Goal: Use online tool/utility: Utilize a website feature to perform a specific function

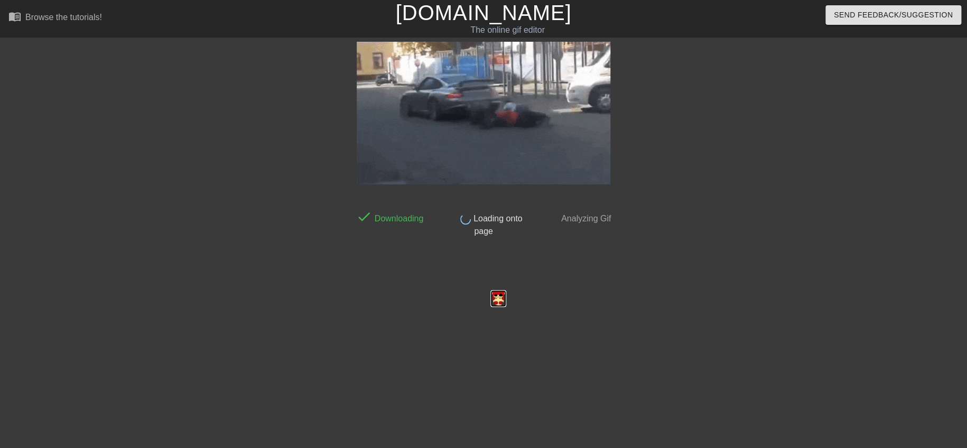
click at [500, 300] on img at bounding box center [497, 299] width 17 height 18
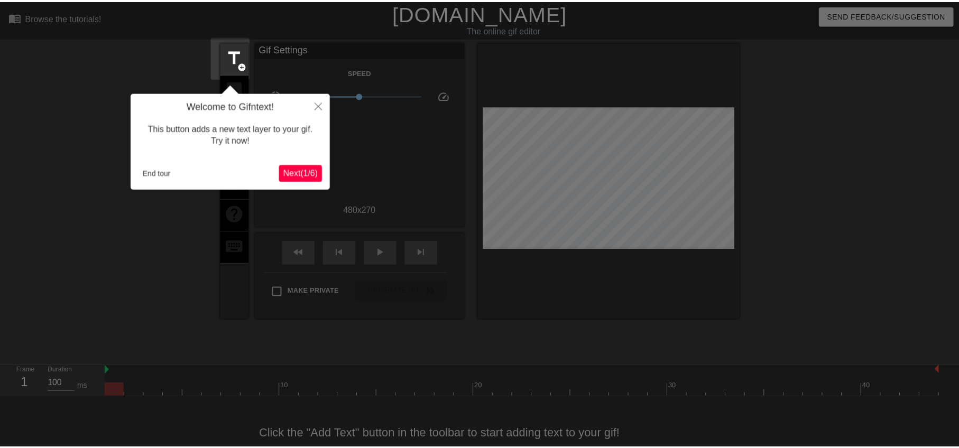
scroll to position [23, 0]
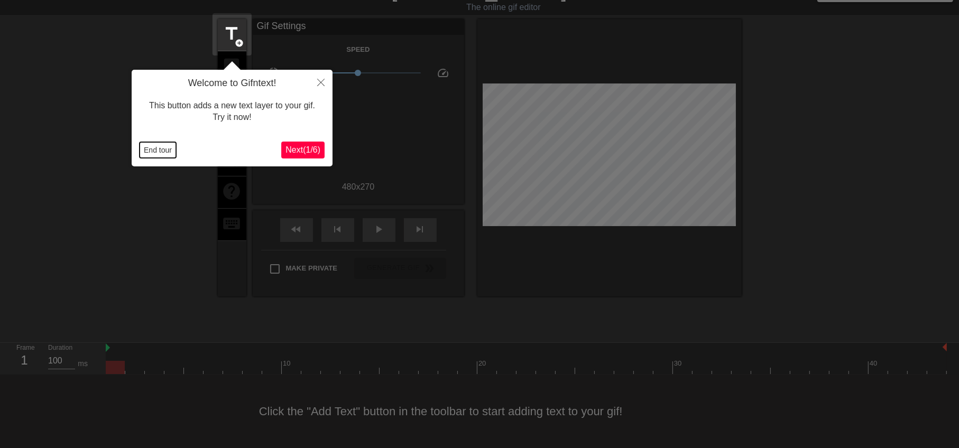
click at [163, 156] on button "End tour" at bounding box center [158, 150] width 36 height 16
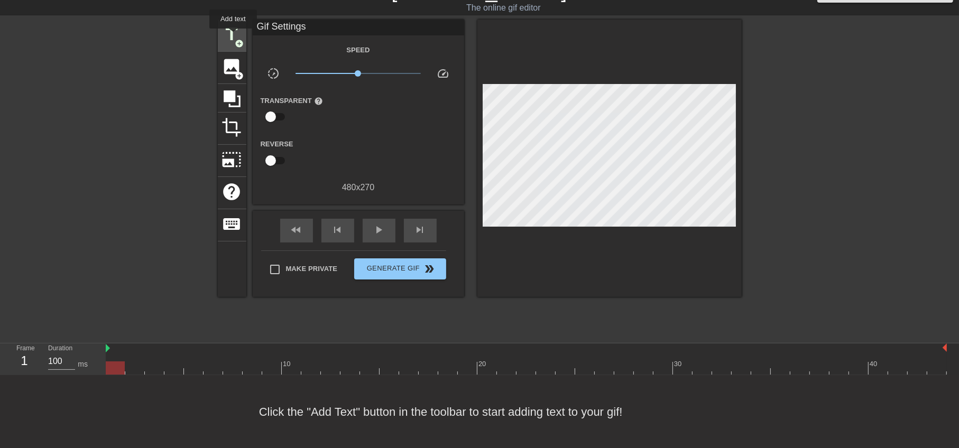
click at [233, 36] on span "title" at bounding box center [232, 34] width 20 height 20
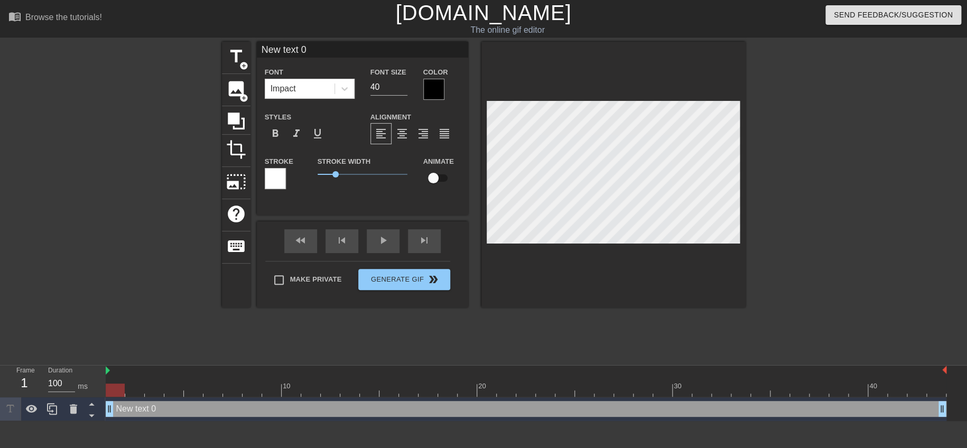
scroll to position [1, 2]
type input "T"
type textarea "T"
type input "TA"
type textarea "TA"
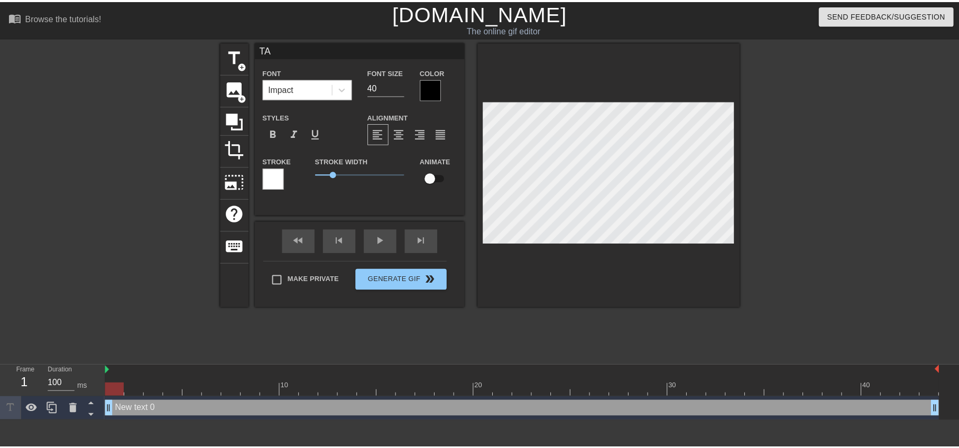
scroll to position [1, 1]
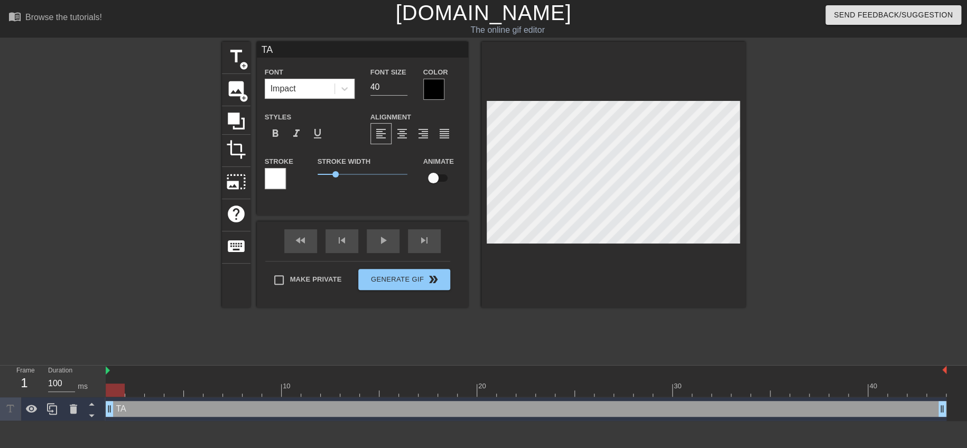
type input "TAS"
type textarea "TAS"
type input "TASK"
type textarea "TASK"
type input "TASKS"
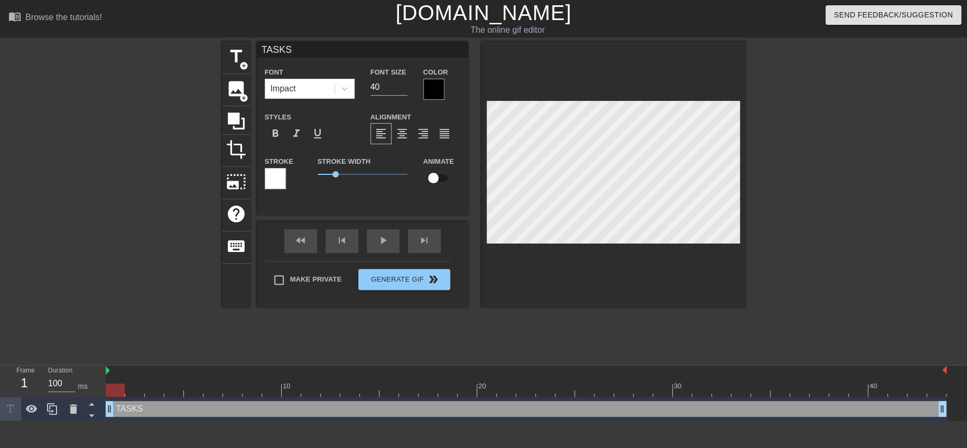
type textarea "TASKS"
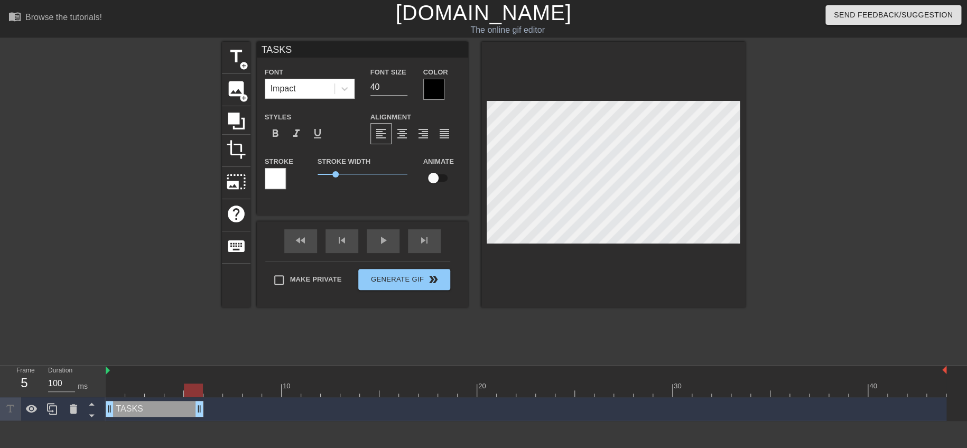
drag, startPoint x: 943, startPoint y: 410, endPoint x: 184, endPoint y: 413, distance: 758.9
click at [53, 407] on icon at bounding box center [52, 409] width 13 height 13
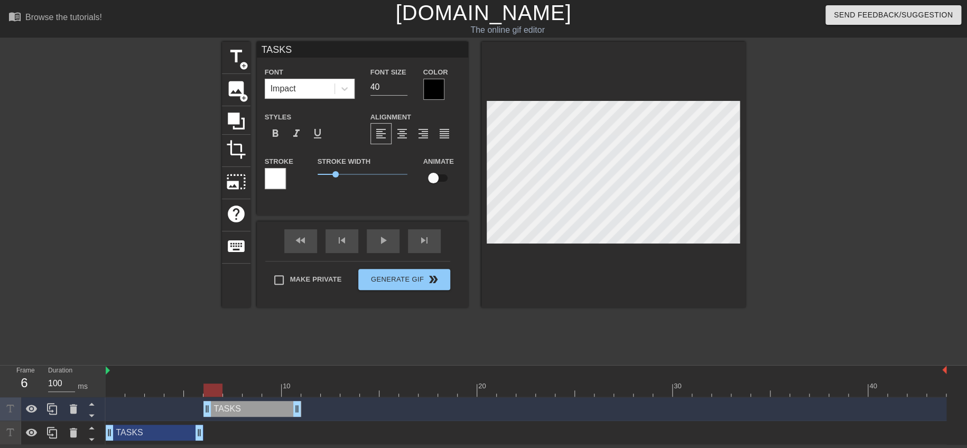
drag, startPoint x: 148, startPoint y: 414, endPoint x: 243, endPoint y: 412, distance: 95.1
click at [243, 412] on div "TASKS drag_handle drag_handle" at bounding box center [252, 409] width 98 height 16
drag, startPoint x: 295, startPoint y: 413, endPoint x: 238, endPoint y: 417, distance: 57.3
click at [238, 417] on div "TASKS drag_handle drag_handle" at bounding box center [526, 409] width 841 height 24
click at [55, 407] on icon at bounding box center [52, 409] width 13 height 13
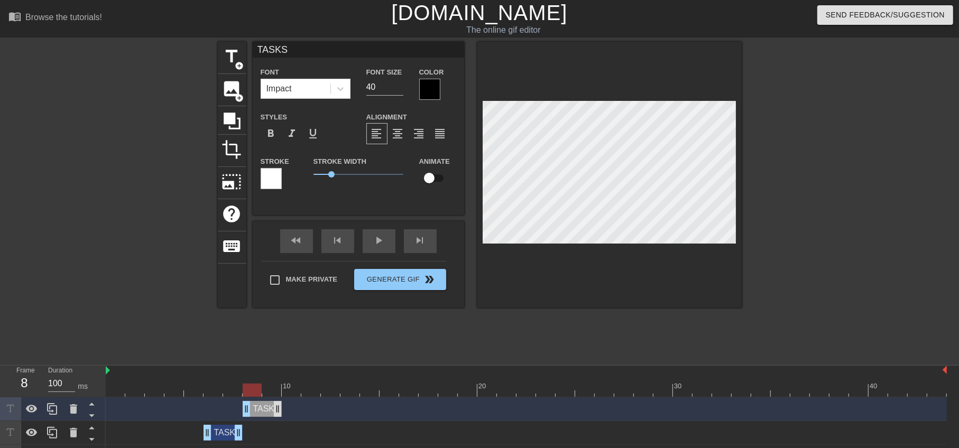
drag, startPoint x: 231, startPoint y: 412, endPoint x: 275, endPoint y: 412, distance: 44.4
click at [275, 412] on div "TASKS drag_handle drag_handle" at bounding box center [262, 409] width 39 height 16
click at [234, 384] on div at bounding box center [526, 390] width 841 height 13
click at [247, 387] on div at bounding box center [526, 390] width 841 height 13
click at [254, 406] on div "TASKS drag_handle drag_handle" at bounding box center [262, 409] width 39 height 16
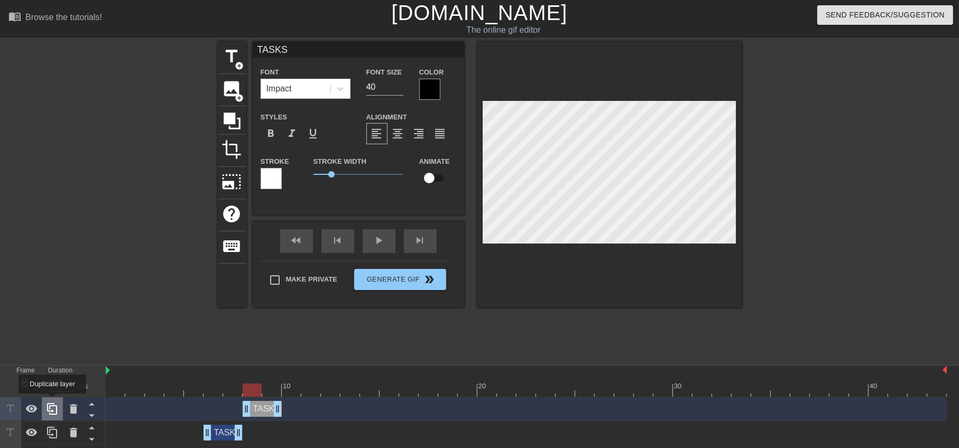
click at [53, 404] on icon at bounding box center [52, 409] width 10 height 12
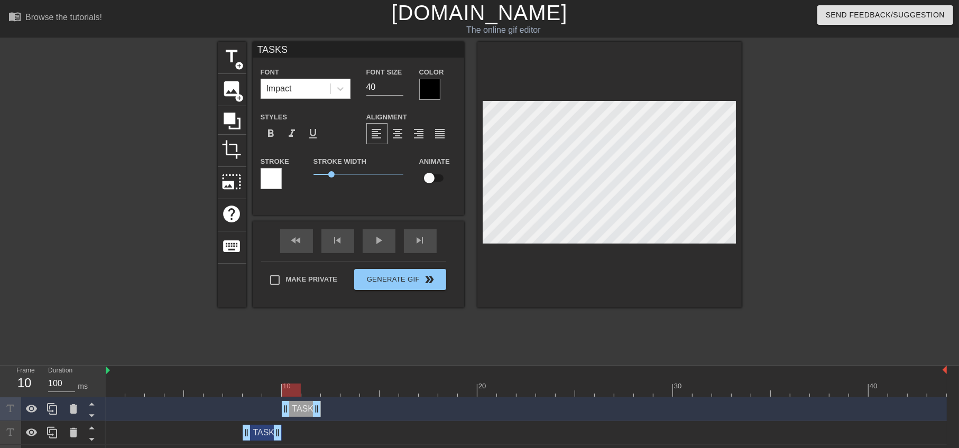
drag, startPoint x: 262, startPoint y: 403, endPoint x: 302, endPoint y: 405, distance: 40.2
click at [302, 405] on div "TASKS drag_handle drag_handle" at bounding box center [301, 409] width 39 height 16
click at [252, 393] on div at bounding box center [526, 390] width 841 height 13
click at [282, 389] on div at bounding box center [526, 390] width 841 height 13
drag, startPoint x: 275, startPoint y: 431, endPoint x: 263, endPoint y: 432, distance: 11.6
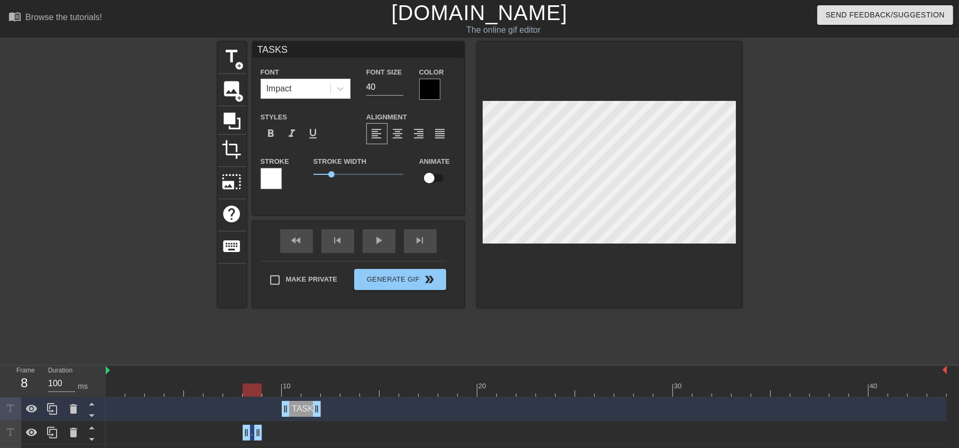
click at [263, 432] on div "TASKS drag_handle drag_handle" at bounding box center [526, 433] width 841 height 16
drag, startPoint x: 282, startPoint y: 411, endPoint x: 265, endPoint y: 410, distance: 16.5
click at [272, 391] on div at bounding box center [271, 390] width 19 height 13
drag, startPoint x: 314, startPoint y: 410, endPoint x: 280, endPoint y: 410, distance: 34.4
click at [57, 407] on icon at bounding box center [52, 409] width 10 height 12
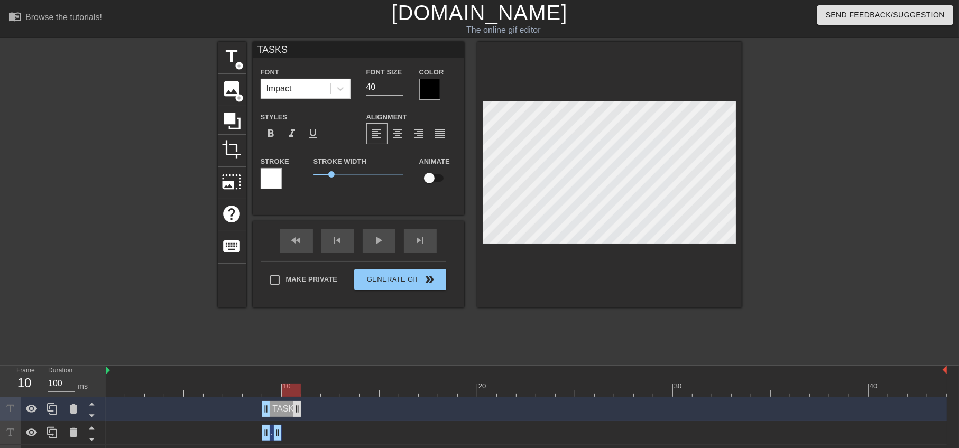
drag, startPoint x: 275, startPoint y: 409, endPoint x: 298, endPoint y: 410, distance: 22.2
drag, startPoint x: 264, startPoint y: 413, endPoint x: 280, endPoint y: 415, distance: 15.9
click at [280, 415] on div "TASKS drag_handle drag_handle" at bounding box center [526, 409] width 841 height 16
click at [57, 405] on icon at bounding box center [52, 409] width 13 height 13
drag, startPoint x: 299, startPoint y: 407, endPoint x: 313, endPoint y: 407, distance: 14.3
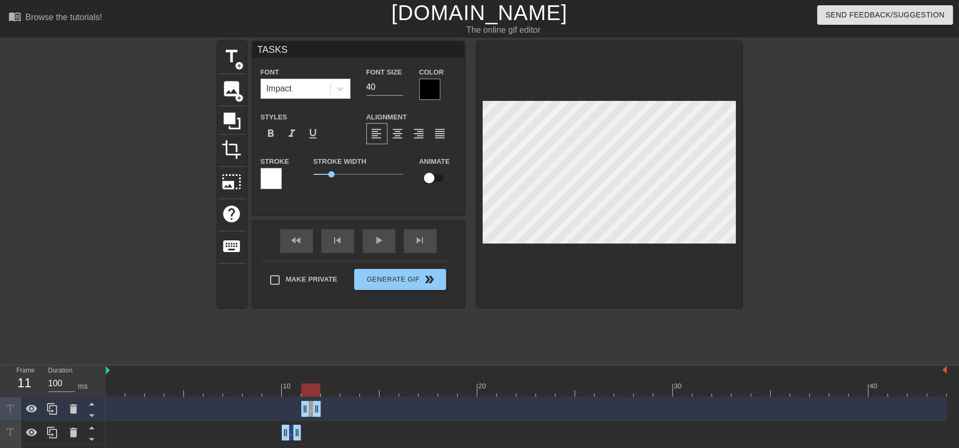
drag, startPoint x: 285, startPoint y: 409, endPoint x: 304, endPoint y: 409, distance: 18.5
drag, startPoint x: 51, startPoint y: 407, endPoint x: 71, endPoint y: 407, distance: 19.6
click at [52, 407] on icon at bounding box center [52, 409] width 13 height 13
drag, startPoint x: 317, startPoint y: 412, endPoint x: 339, endPoint y: 412, distance: 21.7
drag, startPoint x: 307, startPoint y: 411, endPoint x: 324, endPoint y: 413, distance: 18.2
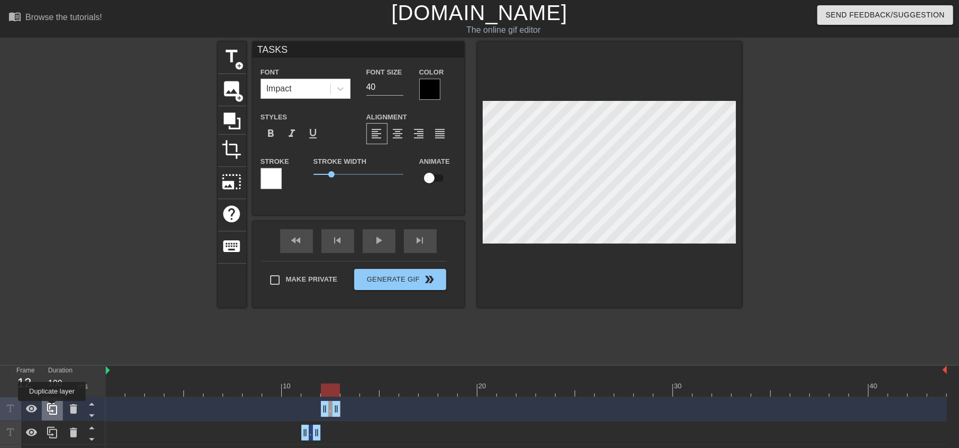
click at [52, 409] on icon at bounding box center [52, 409] width 13 height 13
drag, startPoint x: 334, startPoint y: 407, endPoint x: 355, endPoint y: 412, distance: 21.0
drag, startPoint x: 327, startPoint y: 412, endPoint x: 340, endPoint y: 413, distance: 13.3
click at [53, 405] on icon at bounding box center [52, 409] width 13 height 13
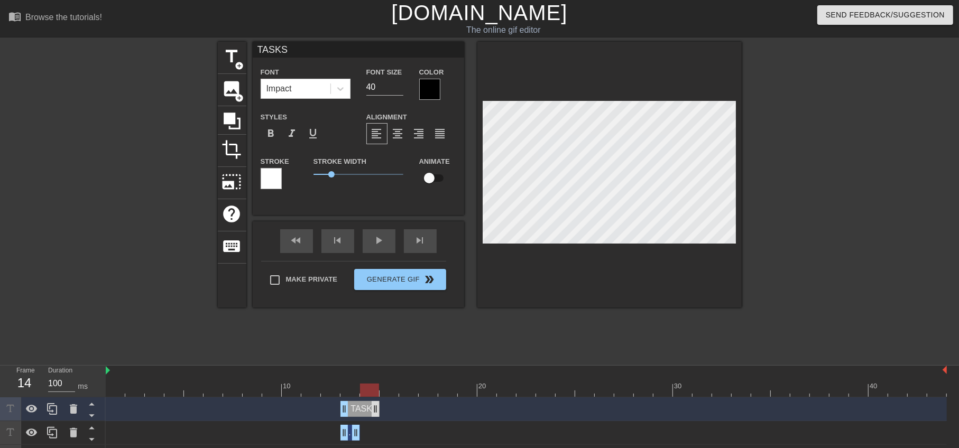
drag, startPoint x: 358, startPoint y: 405, endPoint x: 374, endPoint y: 406, distance: 15.9
drag, startPoint x: 349, startPoint y: 413, endPoint x: 362, endPoint y: 414, distance: 13.3
click at [53, 406] on icon at bounding box center [52, 409] width 10 height 12
drag, startPoint x: 377, startPoint y: 412, endPoint x: 389, endPoint y: 413, distance: 12.2
drag, startPoint x: 365, startPoint y: 410, endPoint x: 381, endPoint y: 411, distance: 15.4
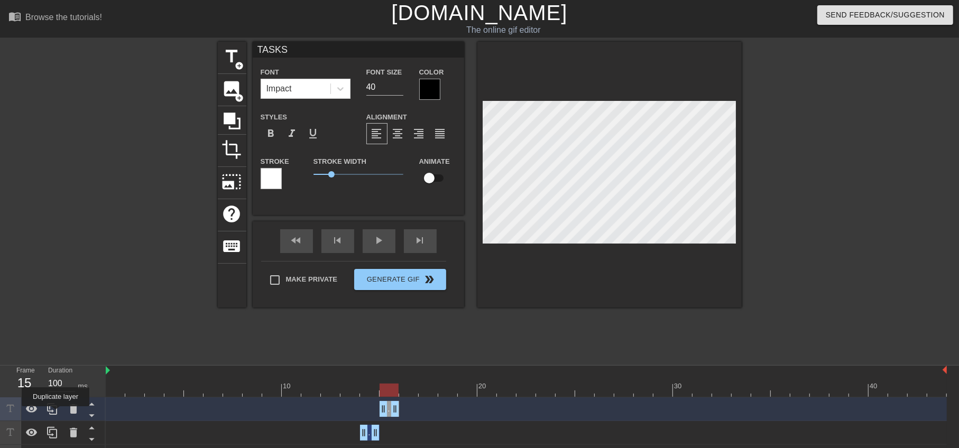
drag, startPoint x: 55, startPoint y: 414, endPoint x: 94, endPoint y: 413, distance: 38.6
click at [55, 413] on icon at bounding box center [52, 409] width 13 height 13
drag, startPoint x: 396, startPoint y: 410, endPoint x: 413, endPoint y: 410, distance: 17.4
drag, startPoint x: 386, startPoint y: 412, endPoint x: 401, endPoint y: 414, distance: 14.9
click at [58, 413] on icon at bounding box center [52, 409] width 13 height 13
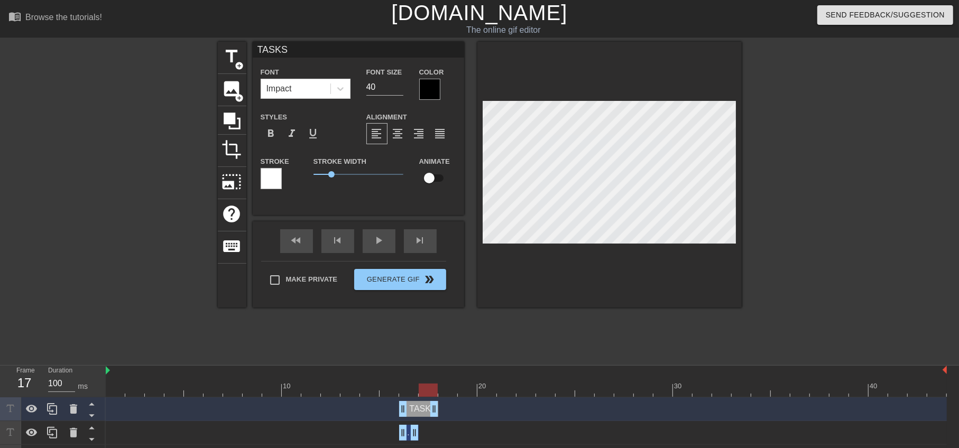
drag, startPoint x: 412, startPoint y: 415, endPoint x: 435, endPoint y: 415, distance: 23.3
drag, startPoint x: 405, startPoint y: 415, endPoint x: 420, endPoint y: 418, distance: 15.6
click at [420, 418] on div "TASKS drag_handle drag_handle" at bounding box center [526, 409] width 841 height 24
click at [370, 91] on input "40" at bounding box center [384, 87] width 37 height 17
click at [401, 88] on input "39" at bounding box center [384, 87] width 37 height 17
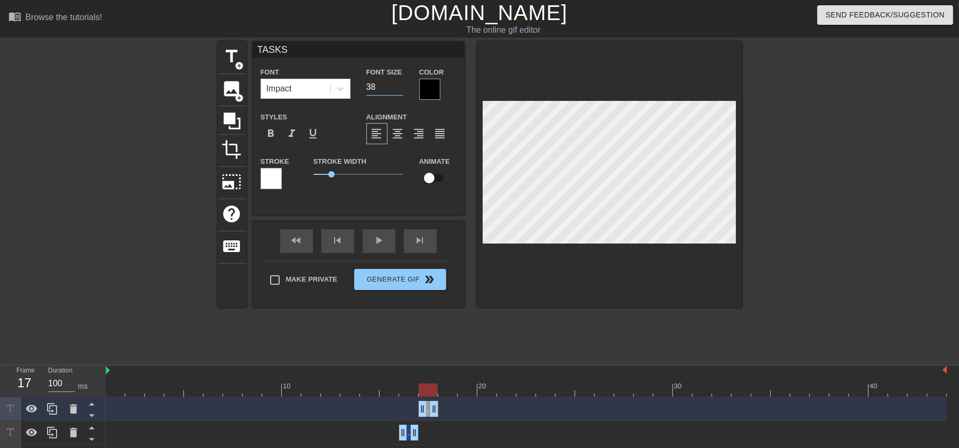
type input "38"
click at [401, 88] on input "38" at bounding box center [384, 87] width 37 height 17
drag, startPoint x: 55, startPoint y: 409, endPoint x: 143, endPoint y: 411, distance: 87.8
click at [56, 410] on icon at bounding box center [52, 409] width 13 height 13
drag, startPoint x: 435, startPoint y: 407, endPoint x: 455, endPoint y: 409, distance: 20.1
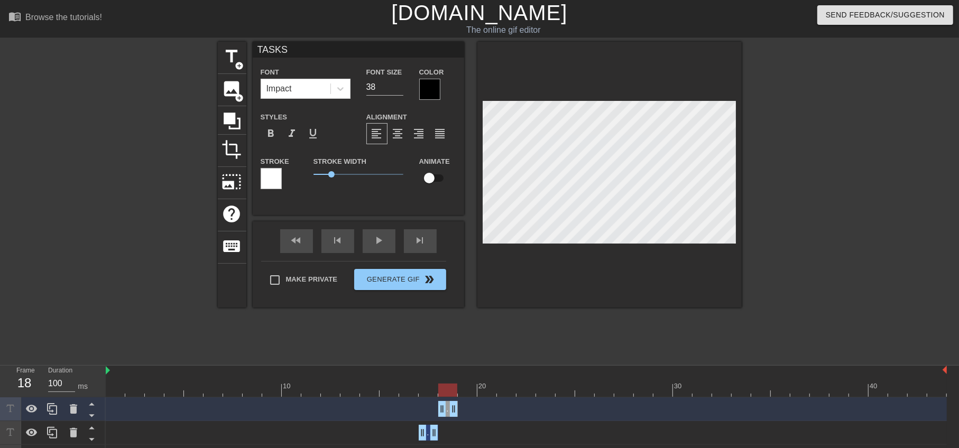
drag, startPoint x: 423, startPoint y: 412, endPoint x: 438, endPoint y: 412, distance: 14.8
click at [401, 90] on input "37" at bounding box center [384, 87] width 37 height 17
click at [401, 90] on input "36" at bounding box center [384, 87] width 37 height 17
click at [55, 411] on icon at bounding box center [52, 409] width 13 height 13
drag, startPoint x: 454, startPoint y: 407, endPoint x: 476, endPoint y: 408, distance: 21.1
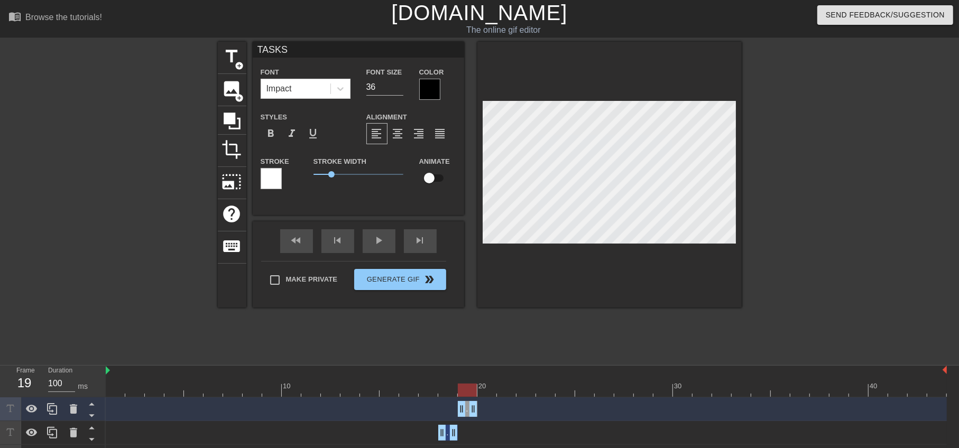
drag, startPoint x: 442, startPoint y: 413, endPoint x: 460, endPoint y: 412, distance: 17.4
click at [397, 90] on input "35" at bounding box center [384, 87] width 37 height 17
click at [398, 90] on input "34" at bounding box center [384, 87] width 37 height 17
click at [398, 86] on input "33" at bounding box center [384, 87] width 37 height 17
click at [58, 412] on icon at bounding box center [52, 409] width 13 height 13
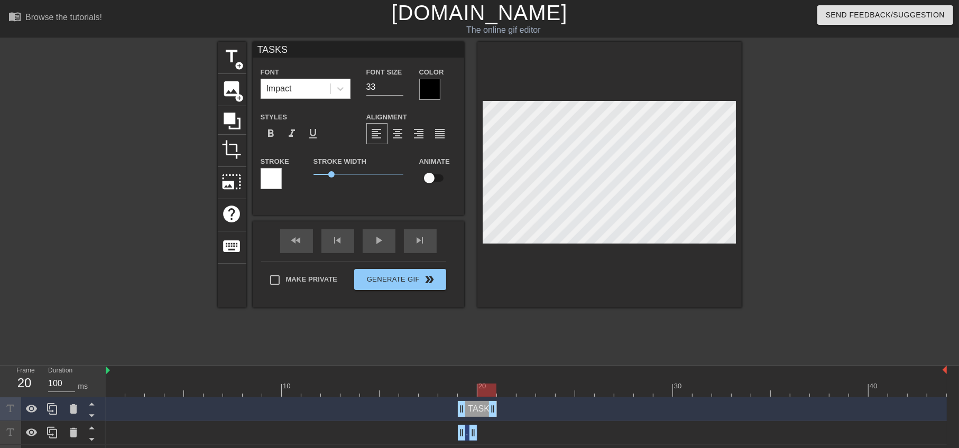
drag, startPoint x: 474, startPoint y: 409, endPoint x: 495, endPoint y: 410, distance: 21.1
drag, startPoint x: 463, startPoint y: 411, endPoint x: 478, endPoint y: 413, distance: 14.9
click at [398, 88] on input "32" at bounding box center [384, 87] width 37 height 17
click at [398, 88] on input "30" at bounding box center [384, 87] width 37 height 17
click at [398, 88] on input "29" at bounding box center [384, 87] width 37 height 17
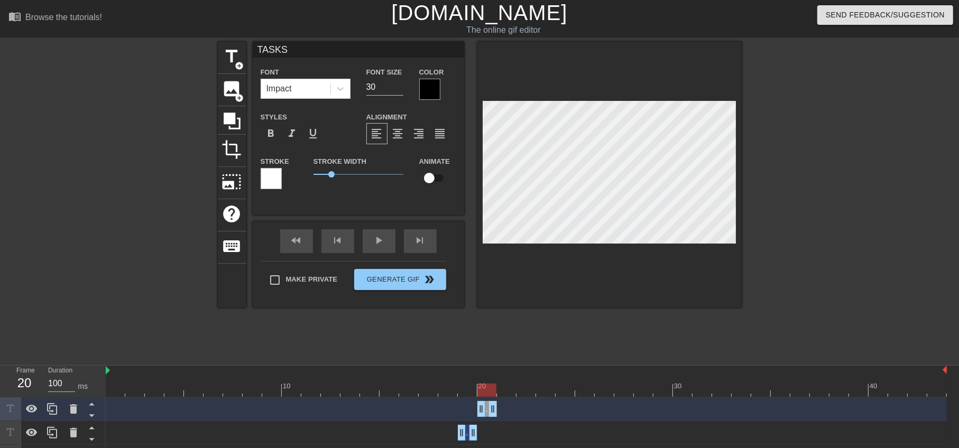
click at [401, 83] on input "30" at bounding box center [384, 87] width 37 height 17
click at [400, 84] on input "31" at bounding box center [384, 87] width 37 height 17
click at [51, 409] on icon at bounding box center [52, 409] width 13 height 13
drag, startPoint x: 494, startPoint y: 409, endPoint x: 520, endPoint y: 408, distance: 26.4
click at [520, 408] on div "TASKS drag_handle drag_handle" at bounding box center [526, 409] width 841 height 16
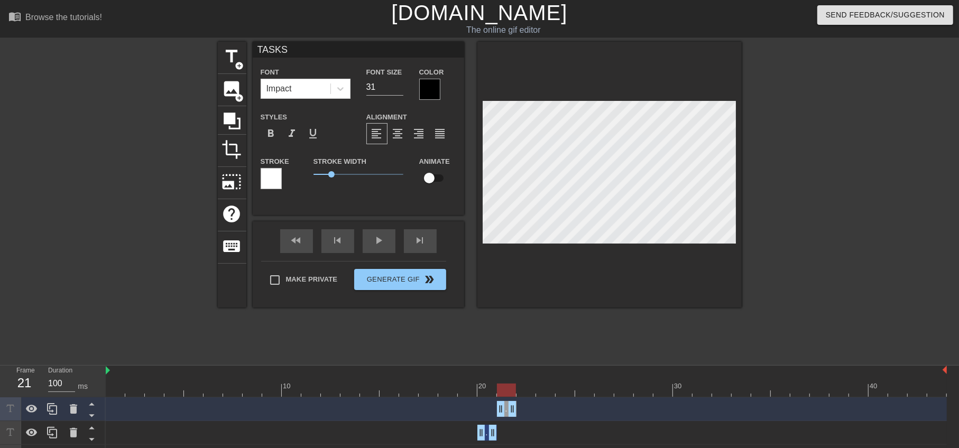
drag, startPoint x: 484, startPoint y: 412, endPoint x: 498, endPoint y: 414, distance: 14.4
drag, startPoint x: 491, startPoint y: 431, endPoint x: 513, endPoint y: 433, distance: 21.8
drag, startPoint x: 514, startPoint y: 411, endPoint x: 540, endPoint y: 412, distance: 25.9
click at [540, 412] on div "TASKS drag_handle drag_handle" at bounding box center [526, 409] width 841 height 16
drag, startPoint x: 504, startPoint y: 413, endPoint x: 520, endPoint y: 415, distance: 16.5
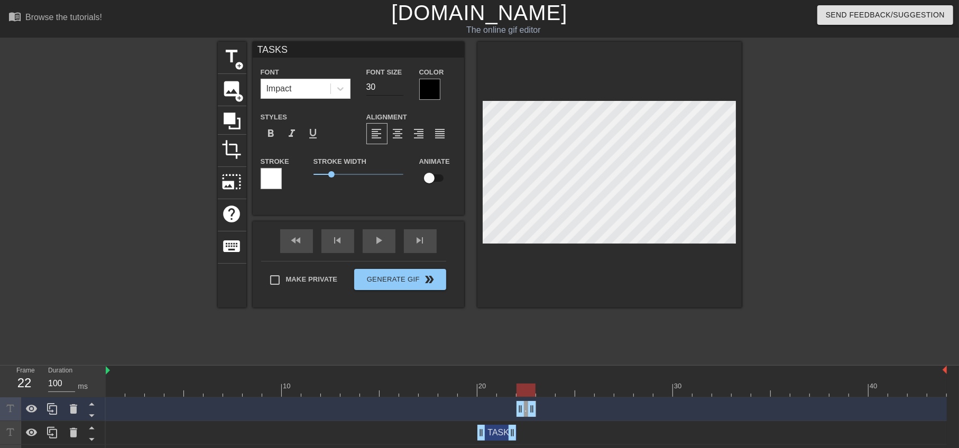
click at [399, 88] on input "30" at bounding box center [384, 87] width 37 height 17
click at [400, 88] on input "29" at bounding box center [384, 87] width 37 height 17
click at [57, 411] on icon at bounding box center [52, 409] width 13 height 13
drag, startPoint x: 530, startPoint y: 410, endPoint x: 555, endPoint y: 413, distance: 25.0
drag, startPoint x: 521, startPoint y: 412, endPoint x: 536, endPoint y: 413, distance: 15.9
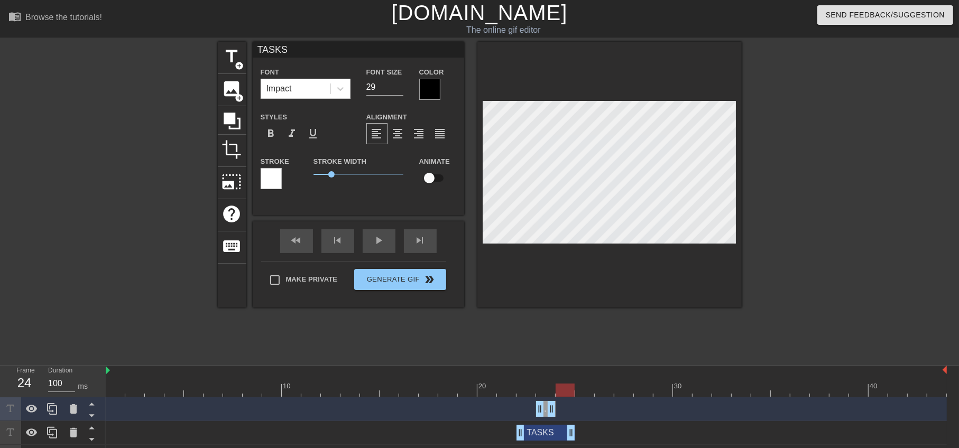
drag, startPoint x: 529, startPoint y: 432, endPoint x: 559, endPoint y: 435, distance: 30.3
drag, startPoint x: 568, startPoint y: 433, endPoint x: 551, endPoint y: 433, distance: 16.9
drag, startPoint x: 552, startPoint y: 412, endPoint x: 577, endPoint y: 412, distance: 24.3
click at [577, 412] on div "TASKS drag_handle drag_handle" at bounding box center [526, 409] width 841 height 16
drag, startPoint x: 540, startPoint y: 408, endPoint x: 552, endPoint y: 410, distance: 12.3
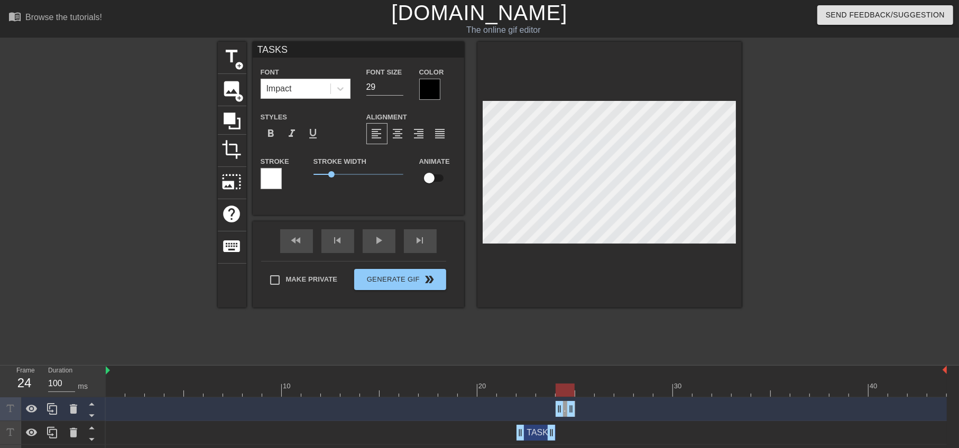
click at [552, 410] on div "TASKS drag_handle drag_handle" at bounding box center [526, 409] width 841 height 16
click at [397, 89] on input "28" at bounding box center [384, 87] width 37 height 17
click at [397, 89] on input "26" at bounding box center [384, 87] width 37 height 17
click at [545, 394] on div at bounding box center [526, 390] width 841 height 13
click at [560, 392] on div at bounding box center [526, 390] width 841 height 13
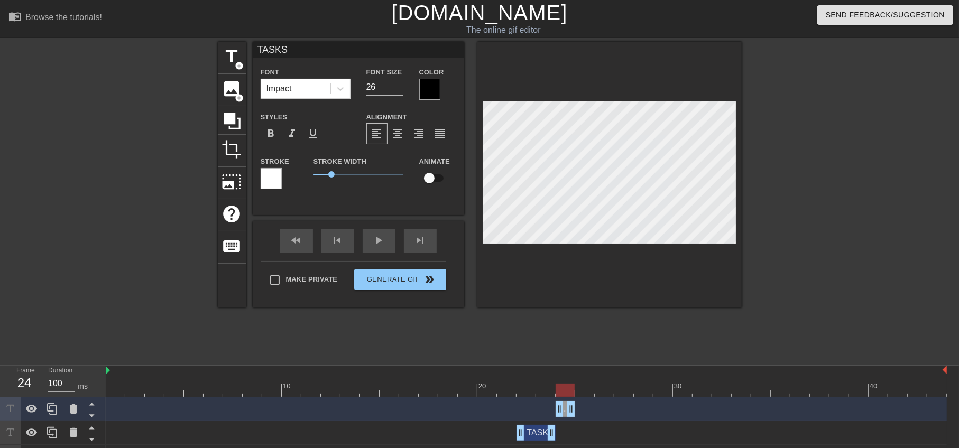
click at [580, 392] on div at bounding box center [526, 390] width 841 height 13
drag, startPoint x: 573, startPoint y: 410, endPoint x: 596, endPoint y: 410, distance: 22.7
click at [596, 410] on div "TASKS drag_handle drag_handle" at bounding box center [526, 409] width 841 height 16
click at [50, 407] on icon at bounding box center [52, 409] width 10 height 12
drag, startPoint x: 592, startPoint y: 409, endPoint x: 609, endPoint y: 409, distance: 17.4
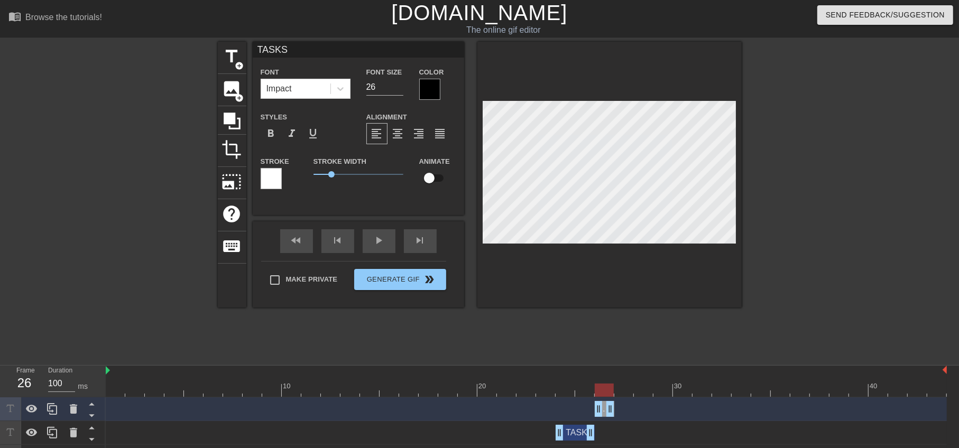
drag, startPoint x: 561, startPoint y: 411, endPoint x: 594, endPoint y: 414, distance: 32.9
click at [399, 91] on input "25" at bounding box center [384, 87] width 37 height 17
click at [400, 88] on input "24" at bounding box center [384, 87] width 37 height 17
click at [58, 407] on icon at bounding box center [52, 409] width 13 height 13
drag, startPoint x: 610, startPoint y: 405, endPoint x: 637, endPoint y: 404, distance: 26.4
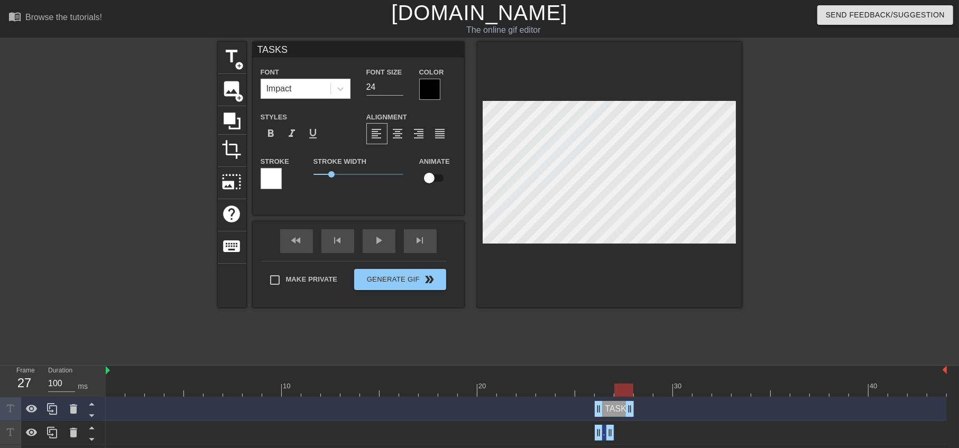
click at [637, 404] on div "TASKS drag_handle drag_handle" at bounding box center [526, 409] width 841 height 16
drag, startPoint x: 598, startPoint y: 406, endPoint x: 616, endPoint y: 409, distance: 18.2
drag, startPoint x: 630, startPoint y: 411, endPoint x: 647, endPoint y: 414, distance: 17.2
drag, startPoint x: 619, startPoint y: 416, endPoint x: 634, endPoint y: 416, distance: 14.8
drag, startPoint x: 610, startPoint y: 429, endPoint x: 629, endPoint y: 433, distance: 19.4
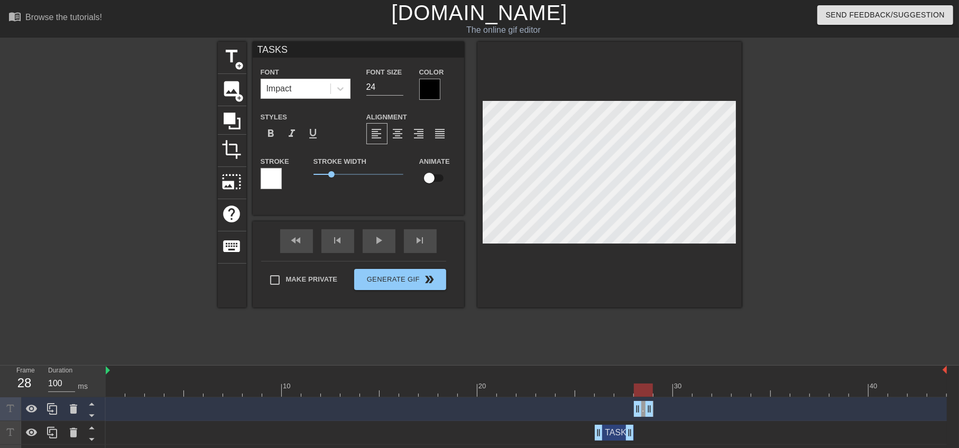
drag, startPoint x: 656, startPoint y: 410, endPoint x: 652, endPoint y: 414, distance: 6.4
click at [53, 406] on icon at bounding box center [52, 409] width 10 height 12
drag, startPoint x: 652, startPoint y: 409, endPoint x: 681, endPoint y: 413, distance: 30.0
drag, startPoint x: 640, startPoint y: 412, endPoint x: 657, endPoint y: 411, distance: 17.5
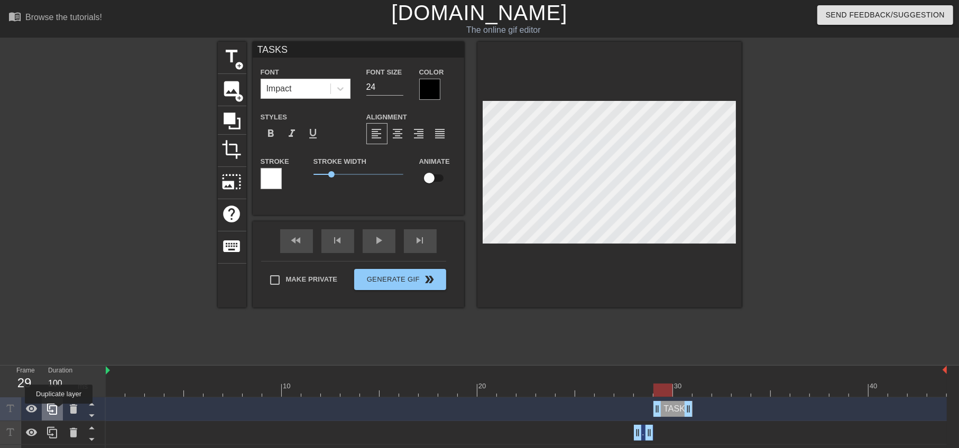
click at [54, 412] on icon at bounding box center [52, 409] width 13 height 13
click at [641, 392] on div at bounding box center [526, 390] width 841 height 13
click at [663, 391] on div at bounding box center [526, 390] width 841 height 13
click at [681, 387] on div at bounding box center [526, 390] width 841 height 13
drag, startPoint x: 684, startPoint y: 435, endPoint x: 670, endPoint y: 437, distance: 14.8
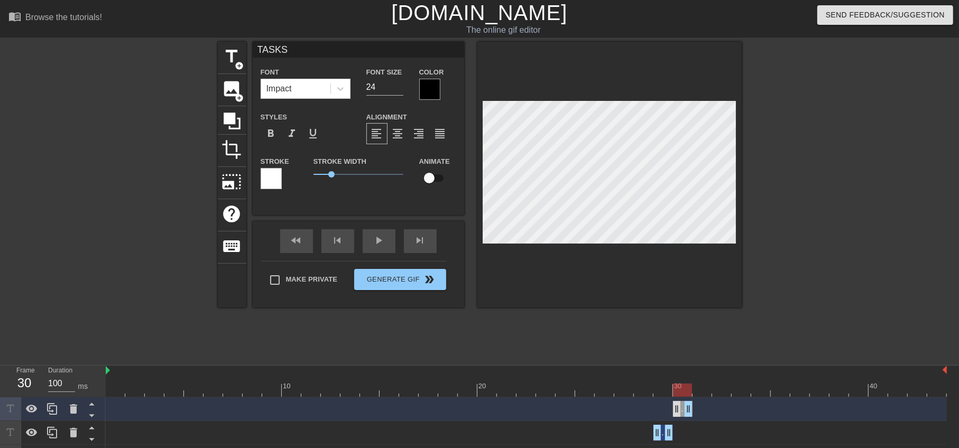
drag, startPoint x: 656, startPoint y: 412, endPoint x: 677, endPoint y: 415, distance: 20.8
click at [661, 389] on div at bounding box center [526, 390] width 841 height 13
click at [681, 388] on div at bounding box center [526, 390] width 841 height 13
click at [698, 389] on div at bounding box center [526, 390] width 841 height 13
click at [683, 391] on div at bounding box center [526, 390] width 841 height 13
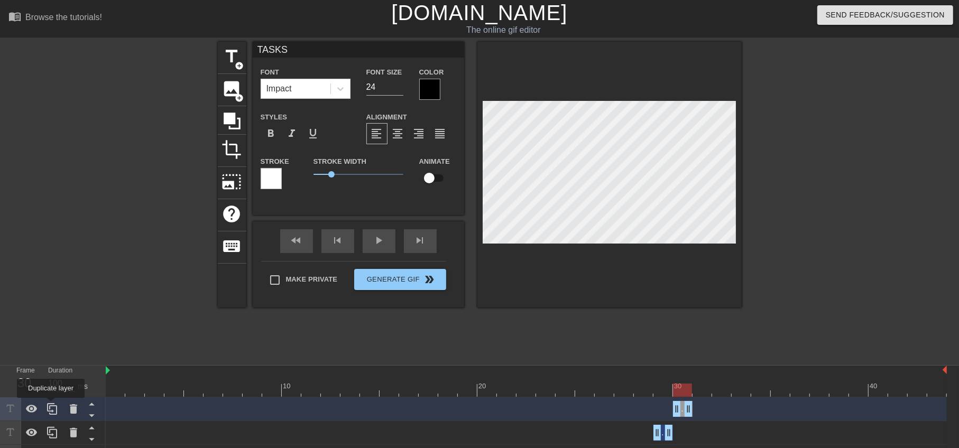
click at [51, 405] on icon at bounding box center [52, 409] width 13 height 13
drag, startPoint x: 688, startPoint y: 409, endPoint x: 708, endPoint y: 409, distance: 20.1
drag, startPoint x: 676, startPoint y: 412, endPoint x: 690, endPoint y: 412, distance: 13.2
click at [690, 412] on div "TASKS drag_handle drag_handle" at bounding box center [526, 409] width 841 height 16
click at [683, 391] on div at bounding box center [526, 390] width 841 height 13
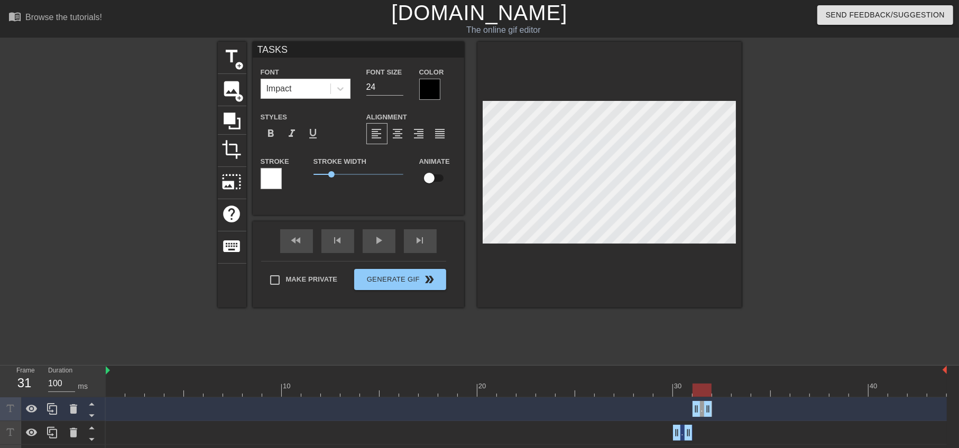
click at [708, 388] on div at bounding box center [526, 390] width 841 height 13
click at [723, 387] on div at bounding box center [526, 390] width 841 height 13
click at [57, 410] on icon at bounding box center [52, 409] width 10 height 12
drag, startPoint x: 709, startPoint y: 411, endPoint x: 728, endPoint y: 410, distance: 19.0
drag, startPoint x: 697, startPoint y: 411, endPoint x: 712, endPoint y: 411, distance: 14.8
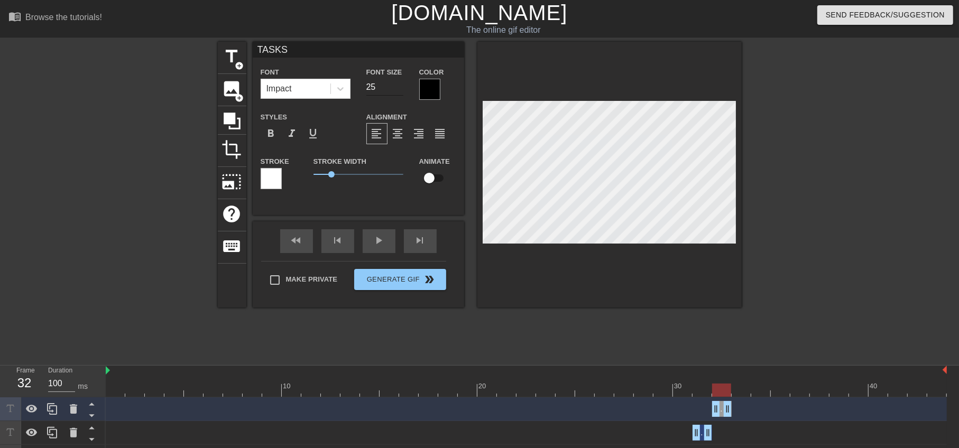
click at [402, 86] on input "25" at bounding box center [384, 87] width 37 height 17
click at [401, 87] on input "24" at bounding box center [384, 87] width 37 height 17
click at [398, 89] on input "23" at bounding box center [384, 87] width 37 height 17
click at [398, 89] on input "22" at bounding box center [384, 87] width 37 height 17
click at [398, 89] on input "21" at bounding box center [384, 87] width 37 height 17
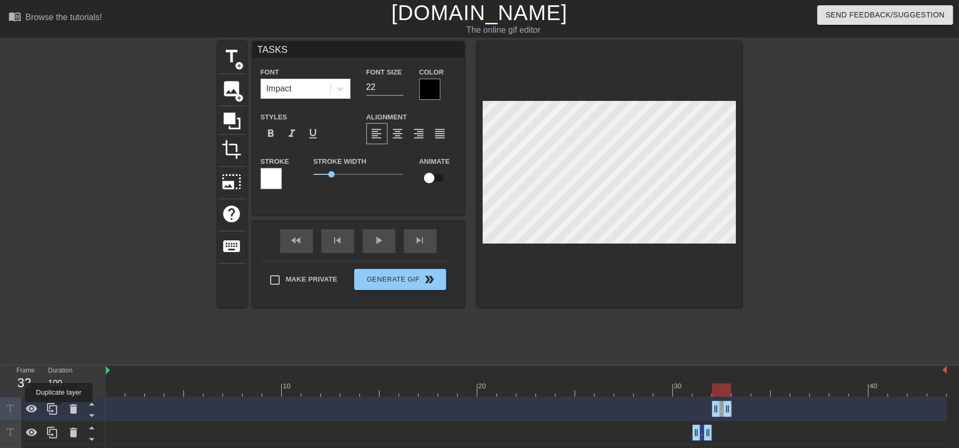
click at [59, 410] on div at bounding box center [52, 408] width 21 height 23
drag, startPoint x: 729, startPoint y: 402, endPoint x: 761, endPoint y: 402, distance: 31.7
drag, startPoint x: 715, startPoint y: 411, endPoint x: 734, endPoint y: 413, distance: 19.2
click at [398, 89] on input "21" at bounding box center [384, 87] width 37 height 17
click at [398, 89] on input "20" at bounding box center [384, 87] width 37 height 17
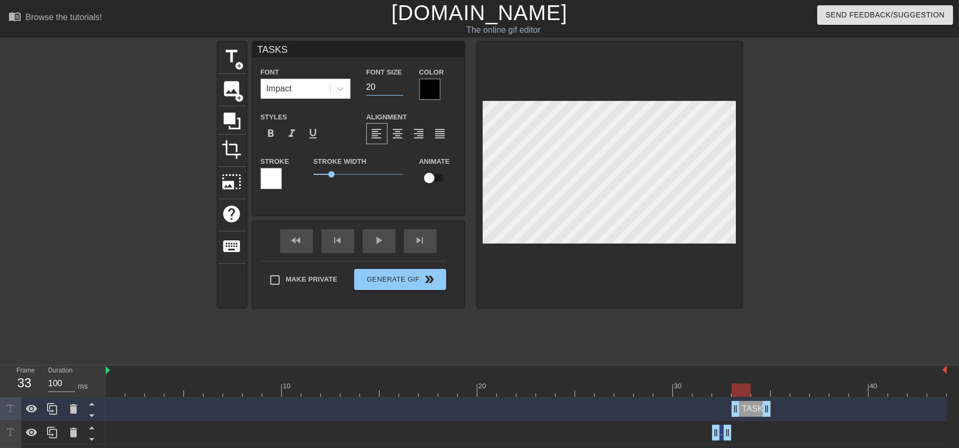
click at [754, 389] on div at bounding box center [526, 390] width 841 height 13
drag, startPoint x: 767, startPoint y: 412, endPoint x: 749, endPoint y: 409, distance: 18.8
click at [55, 410] on icon at bounding box center [52, 409] width 13 height 13
drag, startPoint x: 750, startPoint y: 411, endPoint x: 771, endPoint y: 411, distance: 20.1
click at [771, 411] on div "TASKS drag_handle drag_handle" at bounding box center [526, 409] width 841 height 16
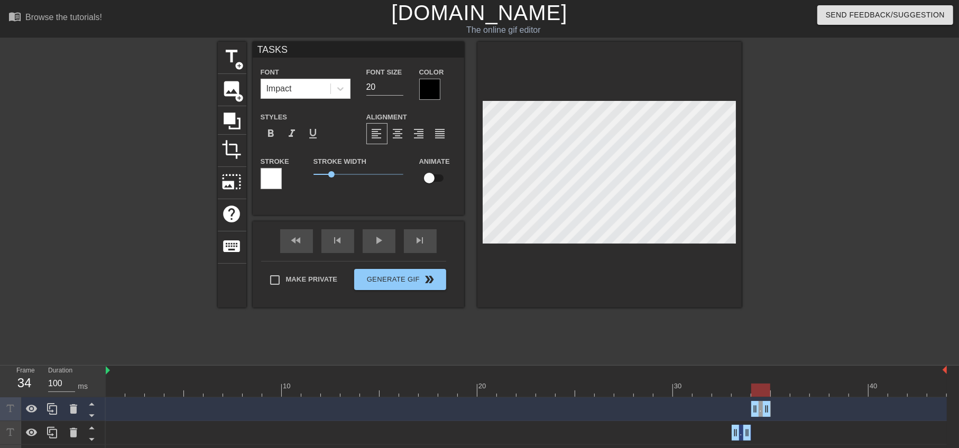
drag, startPoint x: 735, startPoint y: 411, endPoint x: 746, endPoint y: 412, distance: 10.7
click at [746, 412] on div "TASKS drag_handle drag_handle" at bounding box center [526, 409] width 841 height 16
click at [744, 391] on div at bounding box center [526, 390] width 841 height 13
click at [751, 387] on div at bounding box center [526, 390] width 841 height 13
click at [51, 404] on icon at bounding box center [52, 409] width 10 height 12
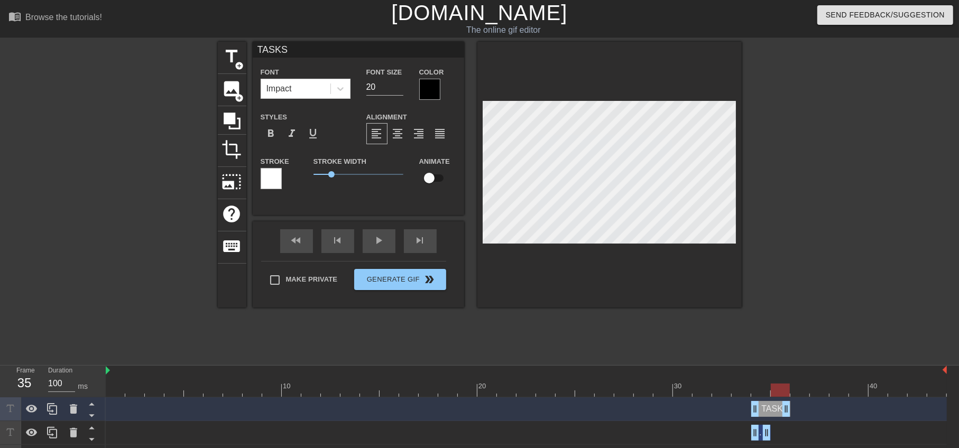
drag, startPoint x: 766, startPoint y: 407, endPoint x: 790, endPoint y: 407, distance: 23.8
click at [772, 429] on div "TASKS drag_handle drag_handle" at bounding box center [526, 433] width 841 height 16
drag, startPoint x: 757, startPoint y: 410, endPoint x: 774, endPoint y: 412, distance: 17.0
click at [760, 384] on div at bounding box center [526, 390] width 841 height 13
click at [778, 388] on div at bounding box center [526, 390] width 841 height 13
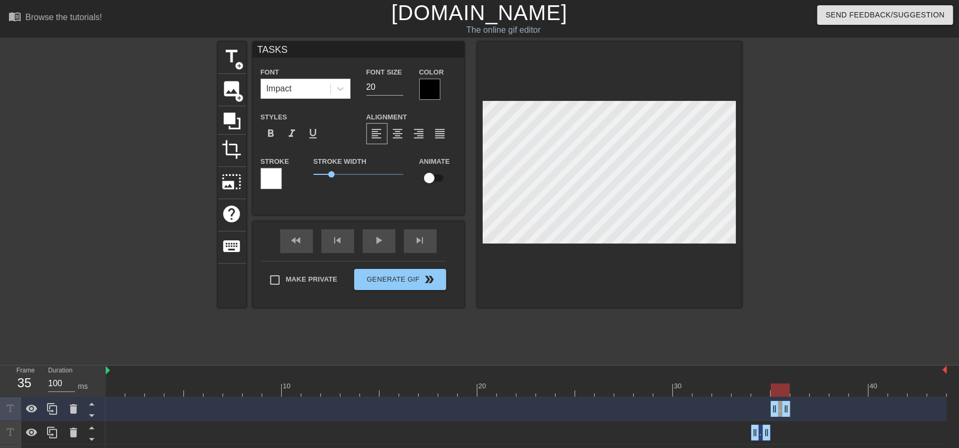
click at [797, 391] on div at bounding box center [526, 390] width 841 height 13
click at [57, 412] on icon at bounding box center [52, 409] width 13 height 13
drag, startPoint x: 786, startPoint y: 407, endPoint x: 806, endPoint y: 409, distance: 19.6
drag, startPoint x: 775, startPoint y: 413, endPoint x: 791, endPoint y: 414, distance: 15.9
click at [400, 88] on input "19" at bounding box center [384, 87] width 37 height 17
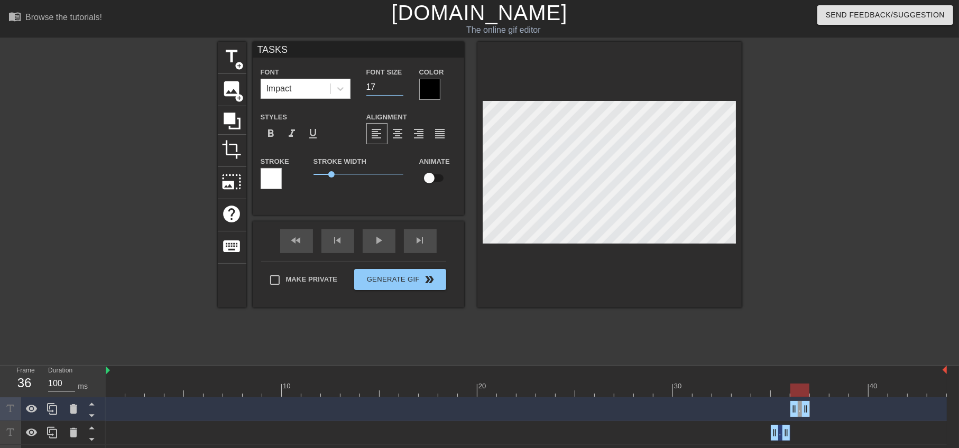
click at [400, 88] on input "17" at bounding box center [384, 87] width 37 height 17
click at [400, 88] on input "16" at bounding box center [384, 87] width 37 height 17
drag, startPoint x: 806, startPoint y: 409, endPoint x: 823, endPoint y: 416, distance: 18.5
click at [50, 410] on icon at bounding box center [52, 409] width 13 height 13
drag, startPoint x: 804, startPoint y: 410, endPoint x: 840, endPoint y: 414, distance: 36.2
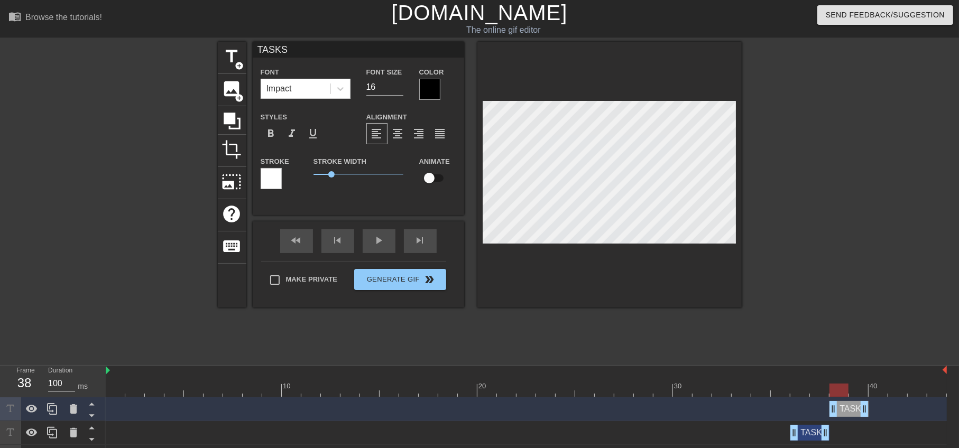
click at [840, 414] on div "TASKS drag_handle drag_handle" at bounding box center [848, 409] width 39 height 16
click at [857, 392] on div at bounding box center [526, 390] width 841 height 13
drag, startPoint x: 861, startPoint y: 407, endPoint x: 840, endPoint y: 406, distance: 21.7
click at [58, 409] on icon at bounding box center [52, 409] width 13 height 13
drag, startPoint x: 844, startPoint y: 410, endPoint x: 864, endPoint y: 410, distance: 20.1
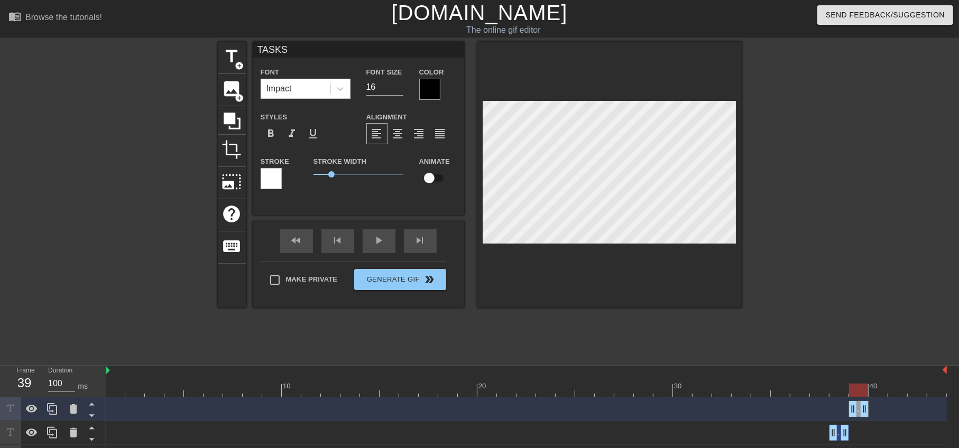
drag, startPoint x: 832, startPoint y: 407, endPoint x: 847, endPoint y: 412, distance: 15.4
click at [847, 412] on div "TASKS drag_handle drag_handle" at bounding box center [526, 409] width 841 height 16
click at [397, 85] on input "17" at bounding box center [384, 87] width 37 height 17
click at [401, 88] on input "16" at bounding box center [384, 87] width 37 height 17
click at [401, 88] on input "15" at bounding box center [384, 87] width 37 height 17
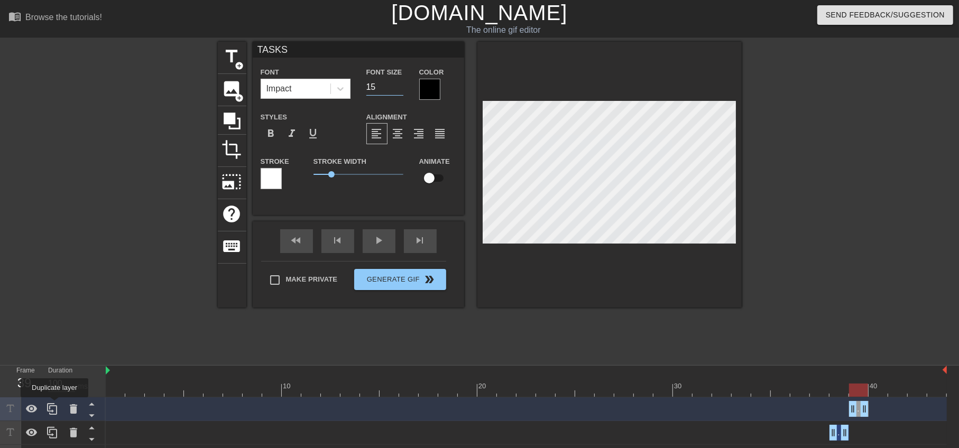
click at [57, 405] on icon at bounding box center [52, 409] width 13 height 13
drag, startPoint x: 863, startPoint y: 407, endPoint x: 882, endPoint y: 411, distance: 18.9
drag, startPoint x: 853, startPoint y: 412, endPoint x: 868, endPoint y: 414, distance: 14.5
drag, startPoint x: 53, startPoint y: 407, endPoint x: 326, endPoint y: 392, distance: 272.6
click at [54, 407] on icon at bounding box center [52, 409] width 13 height 13
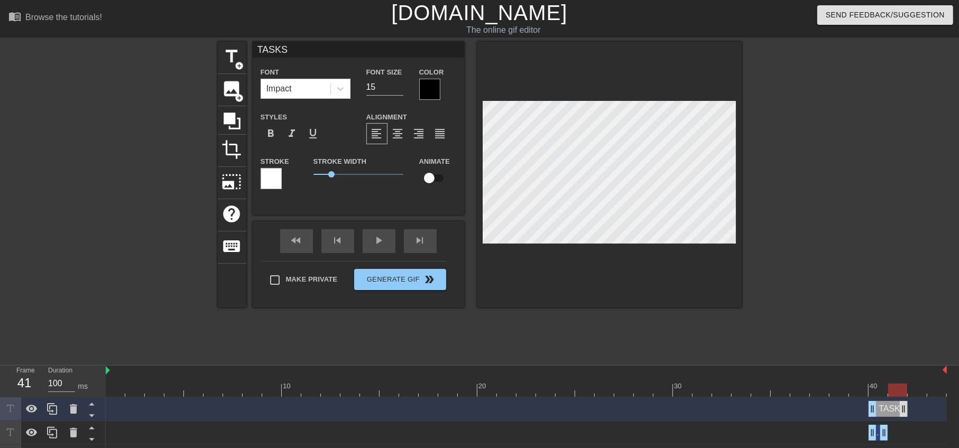
drag, startPoint x: 886, startPoint y: 405, endPoint x: 902, endPoint y: 409, distance: 16.7
drag, startPoint x: 873, startPoint y: 408, endPoint x: 888, endPoint y: 412, distance: 15.3
click at [878, 387] on div at bounding box center [526, 390] width 841 height 13
click at [894, 384] on div at bounding box center [526, 390] width 841 height 13
click at [47, 403] on icon at bounding box center [52, 409] width 13 height 13
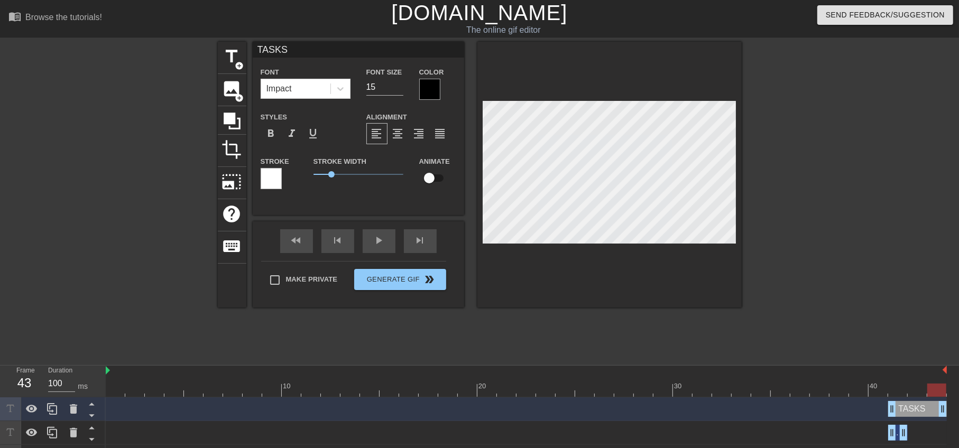
drag, startPoint x: 904, startPoint y: 406, endPoint x: 941, endPoint y: 411, distance: 37.4
drag, startPoint x: 892, startPoint y: 410, endPoint x: 917, endPoint y: 414, distance: 25.1
drag, startPoint x: 941, startPoint y: 410, endPoint x: 922, endPoint y: 410, distance: 19.6
click at [49, 407] on icon at bounding box center [52, 409] width 10 height 12
drag, startPoint x: 923, startPoint y: 407, endPoint x: 947, endPoint y: 410, distance: 24.5
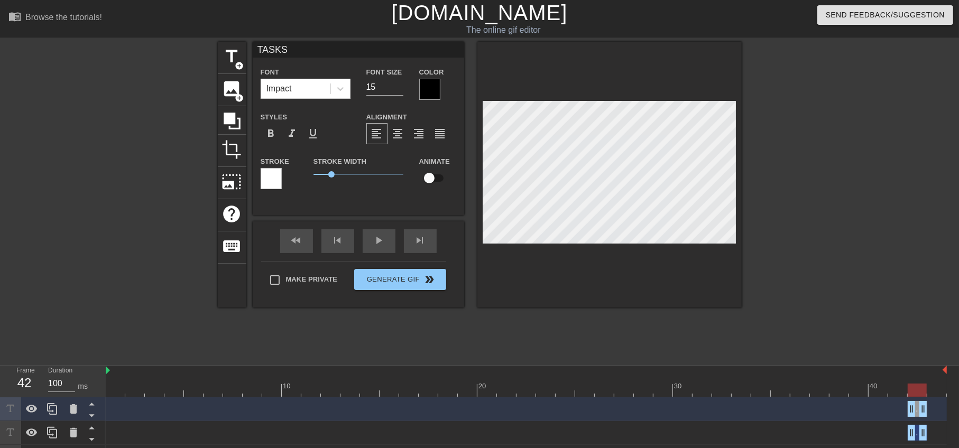
drag, startPoint x: 915, startPoint y: 413, endPoint x: 931, endPoint y: 415, distance: 16.0
click at [397, 89] on input "14" at bounding box center [384, 87] width 37 height 17
click at [397, 89] on input "12" at bounding box center [384, 87] width 37 height 17
click at [397, 89] on input "11" at bounding box center [384, 87] width 37 height 17
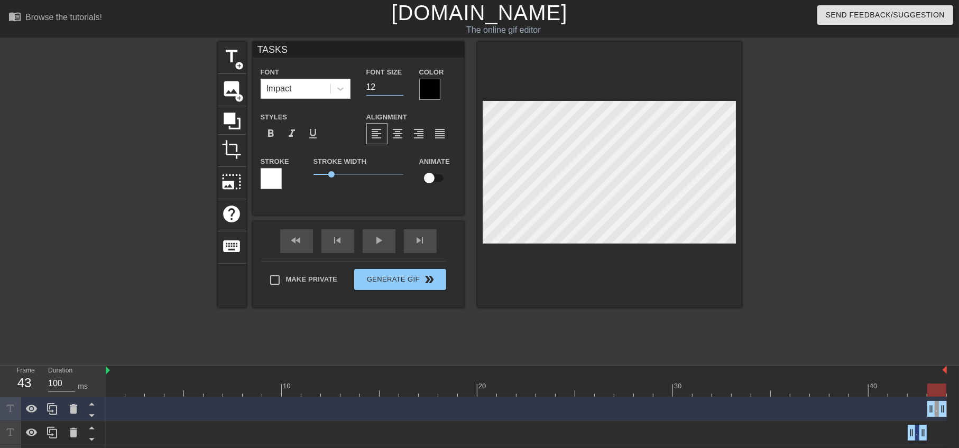
click at [401, 85] on input "12" at bounding box center [384, 87] width 37 height 17
click at [401, 85] on input "13" at bounding box center [384, 87] width 37 height 17
type input "14"
click at [401, 85] on input "14" at bounding box center [384, 87] width 37 height 17
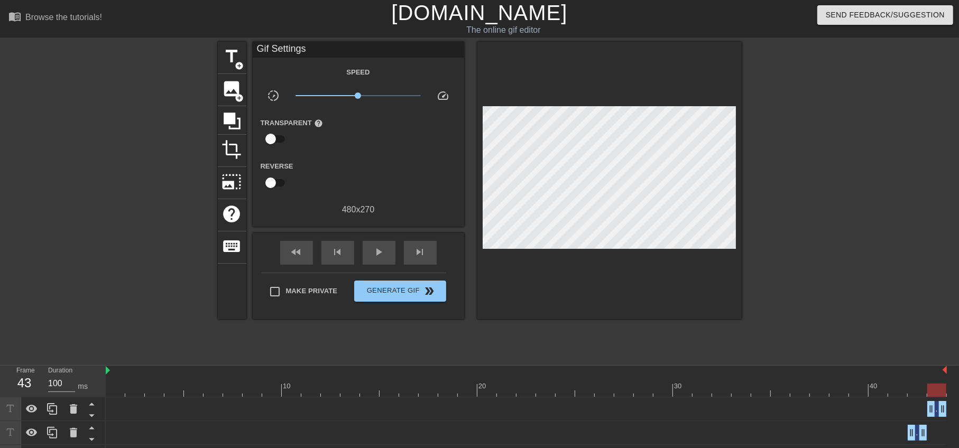
click at [527, 317] on div "title add_circle image add_circle crop photo_size_select_large help keyboard Gi…" at bounding box center [480, 200] width 524 height 317
click at [378, 253] on span "play_arrow" at bounding box center [379, 252] width 13 height 13
click at [388, 261] on div "pause" at bounding box center [379, 253] width 33 height 24
click at [240, 63] on span "add_circle" at bounding box center [239, 65] width 9 height 9
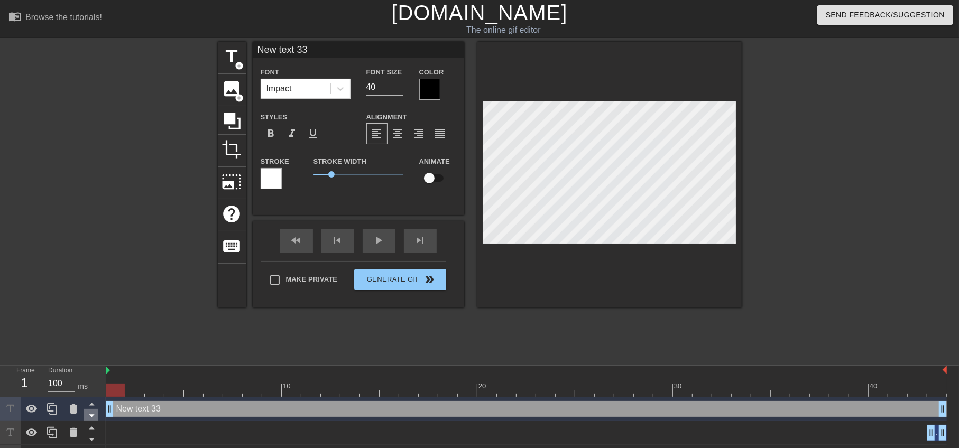
drag, startPoint x: 244, startPoint y: 407, endPoint x: 89, endPoint y: 412, distance: 155.4
type input "Y"
type textarea "Y"
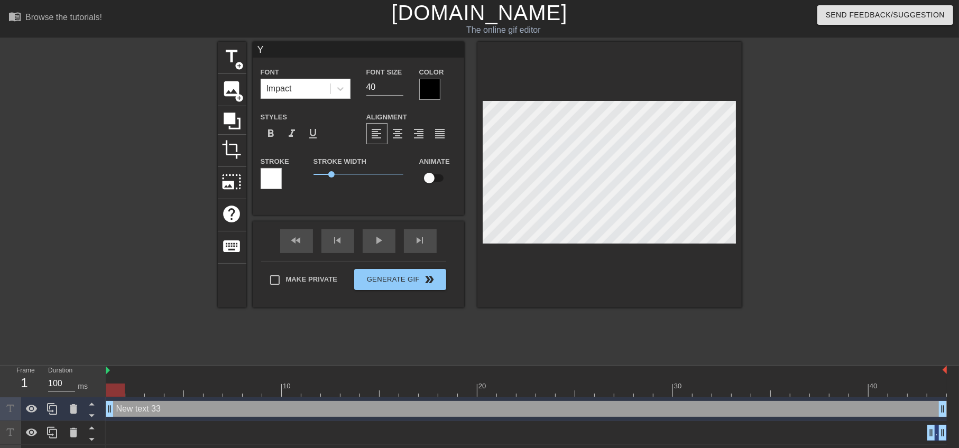
type input "YO"
type textarea "YO"
type input "YOU"
type textarea "YOU"
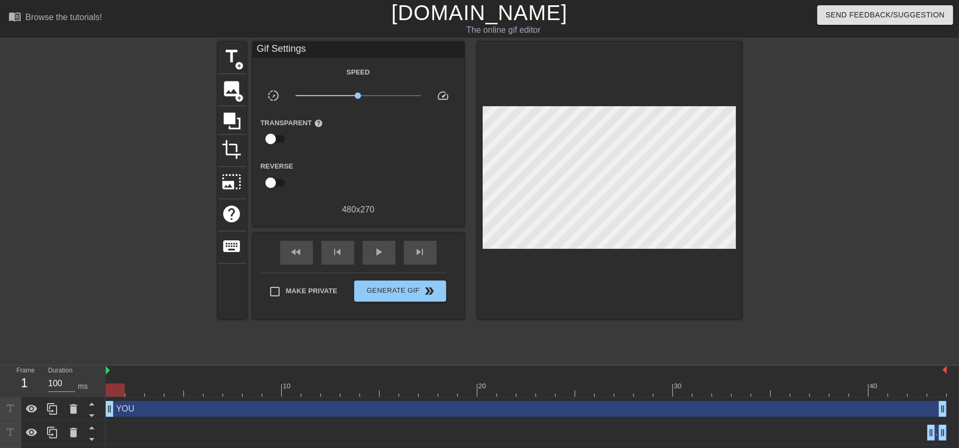
click at [817, 164] on div at bounding box center [833, 200] width 159 height 317
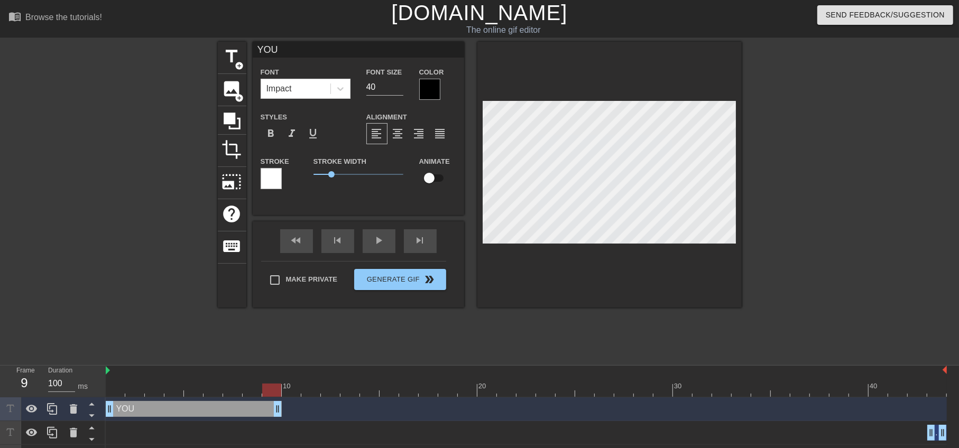
drag, startPoint x: 944, startPoint y: 411, endPoint x: 284, endPoint y: 437, distance: 660.6
click at [282, 389] on div at bounding box center [291, 390] width 19 height 13
click at [53, 409] on icon at bounding box center [52, 409] width 13 height 13
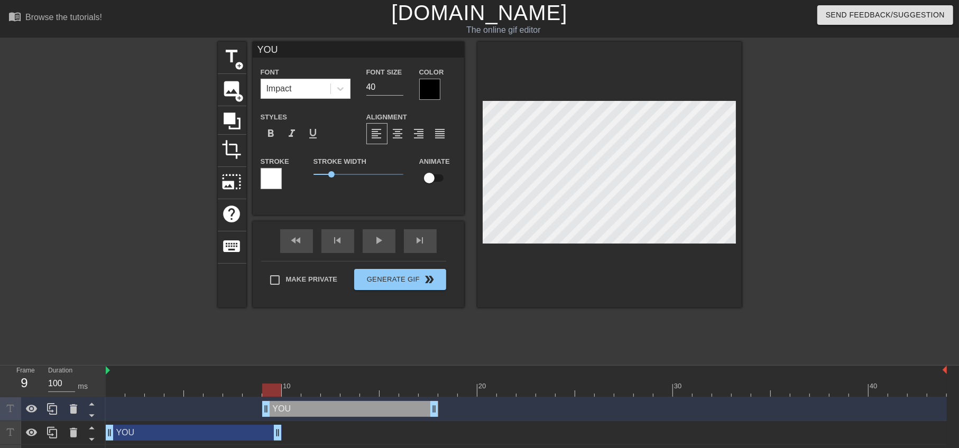
drag, startPoint x: 240, startPoint y: 412, endPoint x: 395, endPoint y: 404, distance: 155.0
click at [395, 404] on div "YOU drag_handle drag_handle" at bounding box center [350, 409] width 176 height 16
drag, startPoint x: 402, startPoint y: 407, endPoint x: 420, endPoint y: 407, distance: 18.0
click at [420, 407] on div "YOU drag_handle drag_handle" at bounding box center [370, 409] width 176 height 16
drag, startPoint x: 181, startPoint y: 387, endPoint x: 454, endPoint y: 385, distance: 273.8
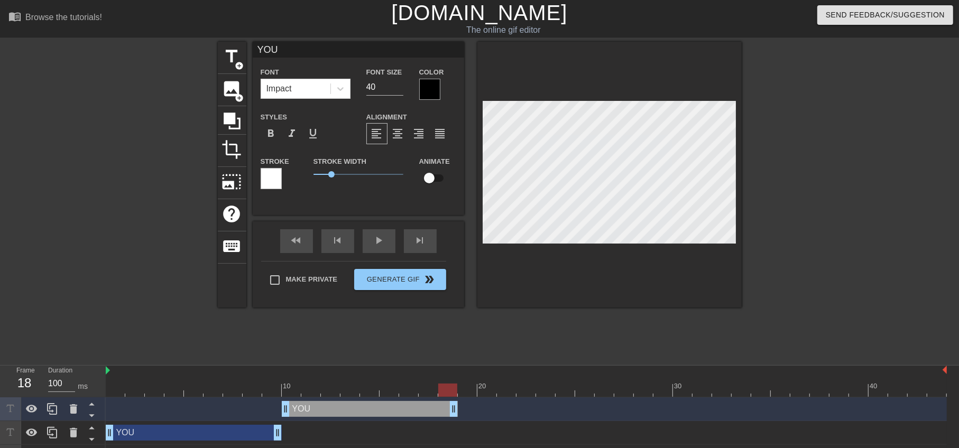
click at [454, 385] on div at bounding box center [526, 390] width 841 height 13
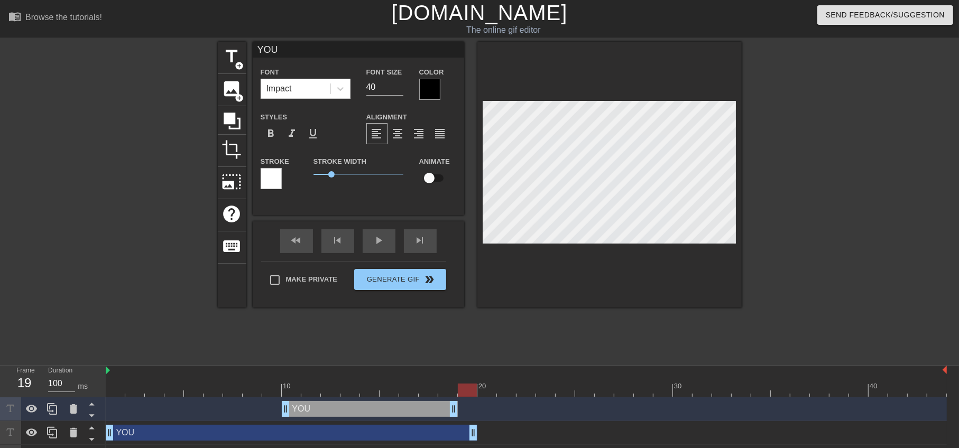
drag, startPoint x: 276, startPoint y: 434, endPoint x: 463, endPoint y: 423, distance: 187.4
click at [463, 423] on div "YOU drag_handle drag_handle" at bounding box center [526, 433] width 841 height 24
click at [461, 423] on div "YOU drag_handle drag_handle" at bounding box center [526, 433] width 841 height 24
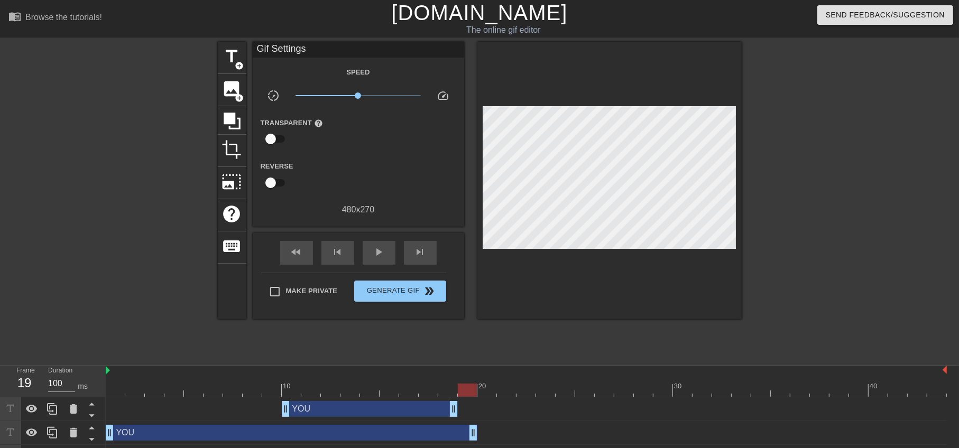
drag, startPoint x: 469, startPoint y: 431, endPoint x: 459, endPoint y: 431, distance: 10.6
click at [459, 431] on div "YOU drag_handle drag_handle" at bounding box center [526, 433] width 841 height 16
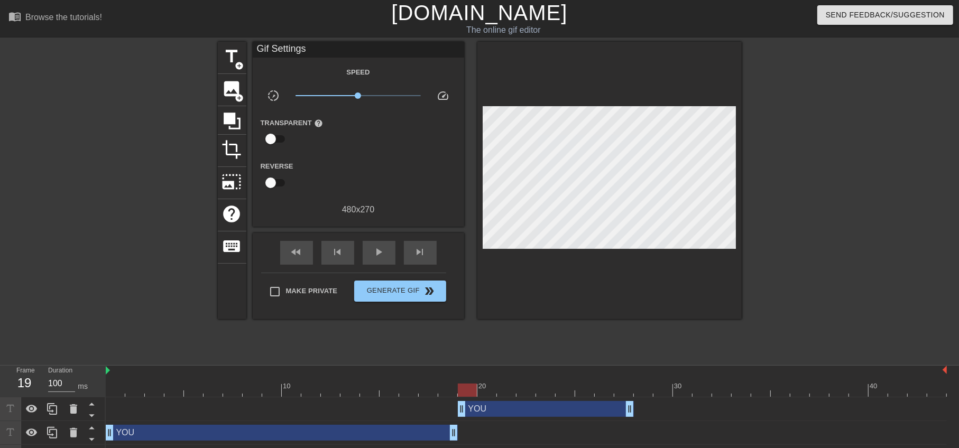
drag, startPoint x: 431, startPoint y: 412, endPoint x: 603, endPoint y: 412, distance: 172.3
click at [603, 412] on div "YOU drag_handle drag_handle" at bounding box center [546, 409] width 176 height 16
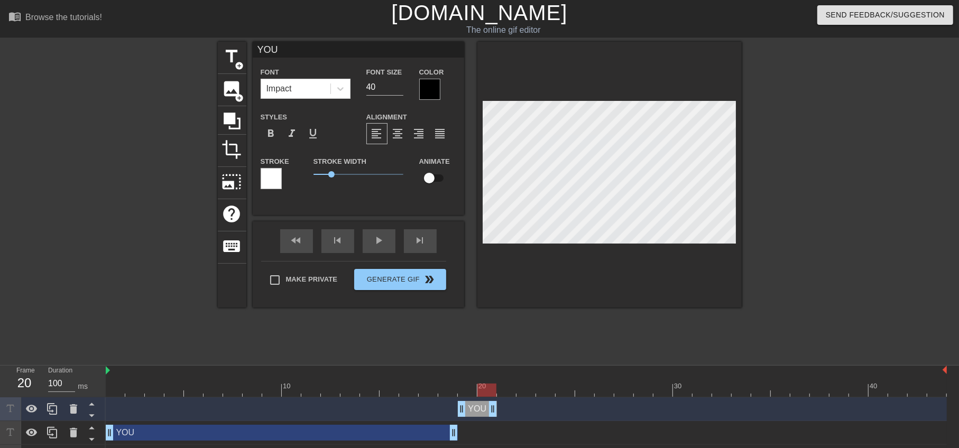
drag, startPoint x: 628, startPoint y: 409, endPoint x: 493, endPoint y: 413, distance: 134.8
click at [61, 407] on div at bounding box center [52, 408] width 21 height 23
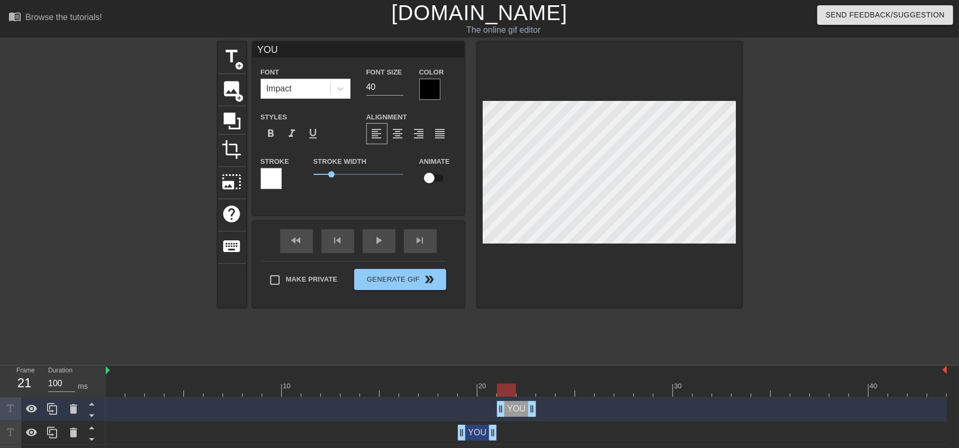
drag, startPoint x: 470, startPoint y: 412, endPoint x: 512, endPoint y: 410, distance: 42.3
click at [512, 410] on div "YOU drag_handle drag_handle" at bounding box center [516, 409] width 39 height 16
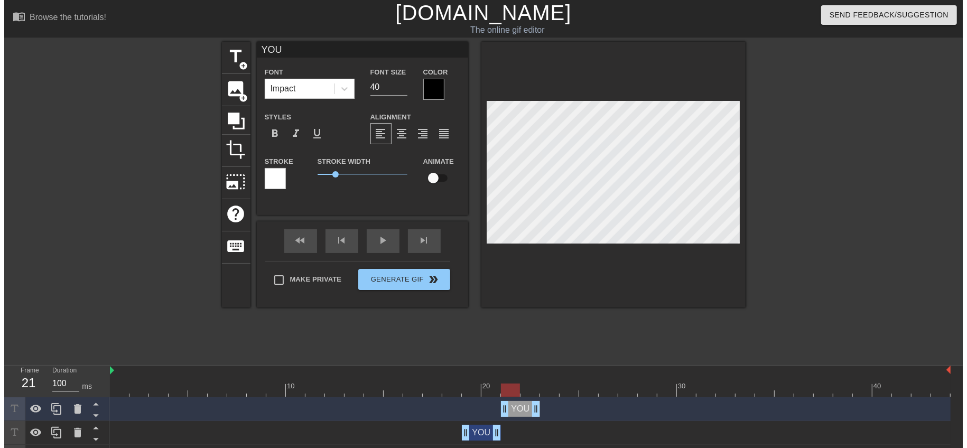
scroll to position [1, 1]
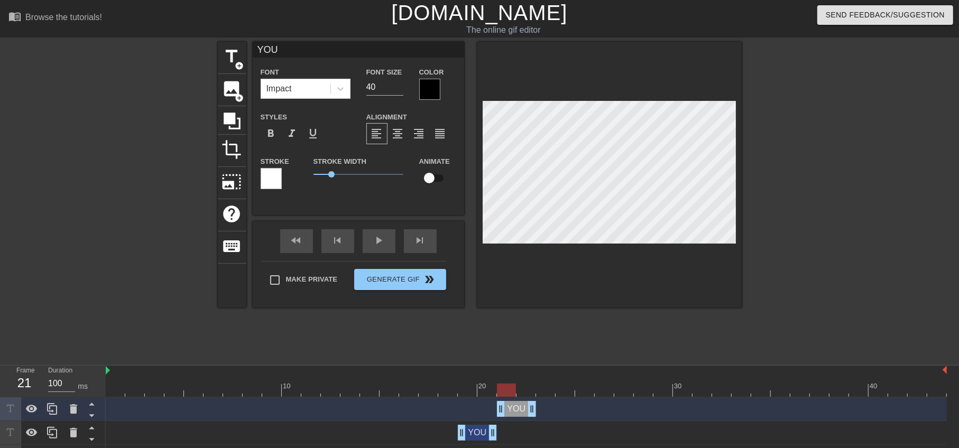
click at [484, 384] on div at bounding box center [526, 390] width 841 height 13
click at [511, 380] on div at bounding box center [507, 382] width 20 height 13
click at [59, 406] on div at bounding box center [52, 408] width 21 height 23
drag, startPoint x: 522, startPoint y: 406, endPoint x: 551, endPoint y: 406, distance: 29.6
click at [551, 406] on div "YOU drag_handle drag_handle" at bounding box center [555, 409] width 39 height 16
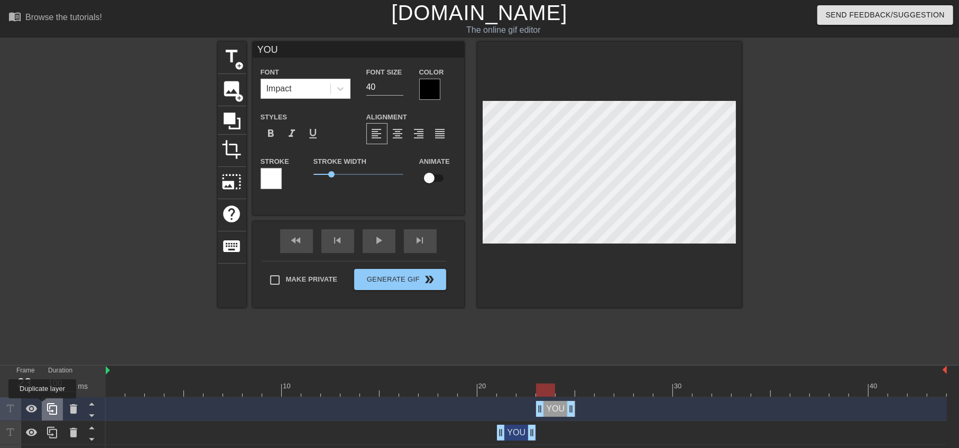
click at [42, 406] on div at bounding box center [52, 408] width 21 height 23
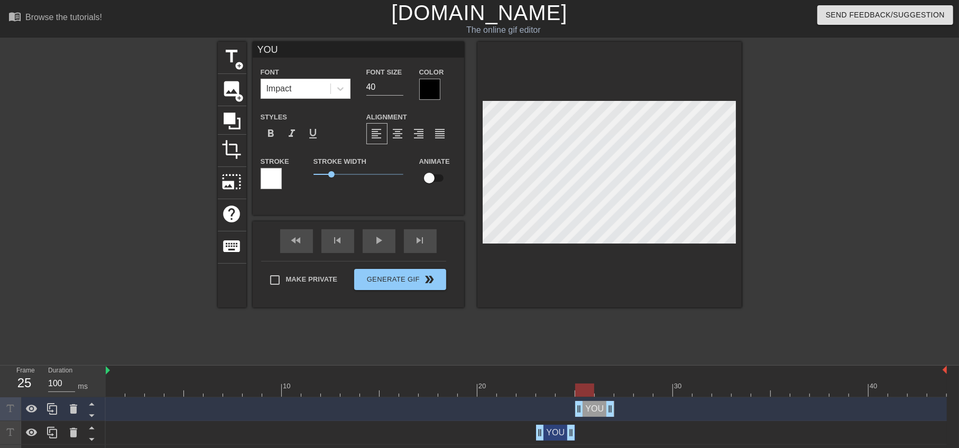
drag, startPoint x: 560, startPoint y: 408, endPoint x: 593, endPoint y: 409, distance: 33.8
click at [593, 409] on div "YOU drag_handle drag_handle" at bounding box center [594, 409] width 39 height 16
click at [48, 406] on icon at bounding box center [52, 409] width 13 height 13
drag, startPoint x: 595, startPoint y: 410, endPoint x: 614, endPoint y: 407, distance: 19.7
click at [614, 407] on div "YOU drag_handle drag_handle" at bounding box center [614, 409] width 39 height 16
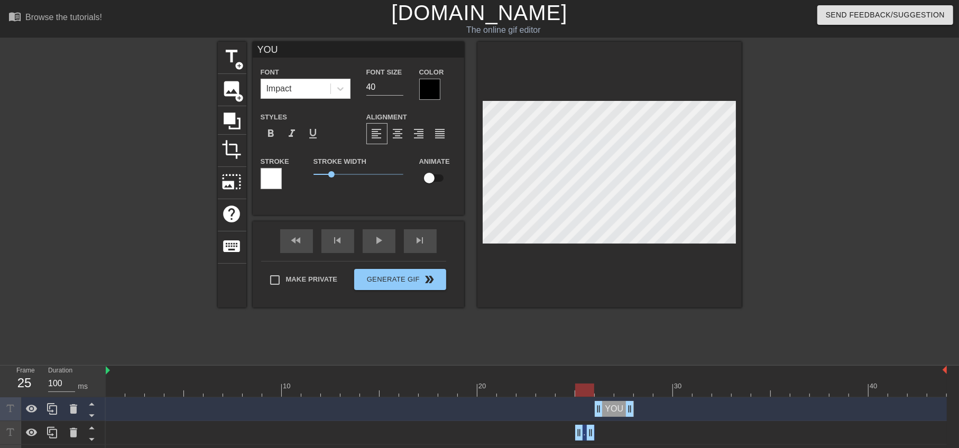
drag, startPoint x: 612, startPoint y: 436, endPoint x: 596, endPoint y: 434, distance: 16.0
click at [596, 434] on div "YOU drag_handle drag_handle" at bounding box center [526, 433] width 841 height 16
click at [603, 389] on div at bounding box center [526, 390] width 841 height 13
drag, startPoint x: 632, startPoint y: 411, endPoint x: 639, endPoint y: 409, distance: 7.6
click at [639, 409] on div "YOU drag_handle drag_handle" at bounding box center [526, 409] width 841 height 16
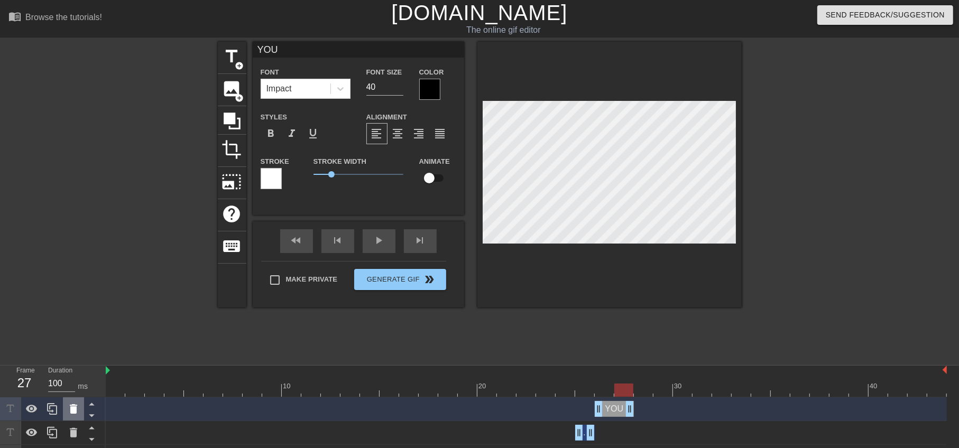
click at [63, 410] on div at bounding box center [73, 408] width 21 height 23
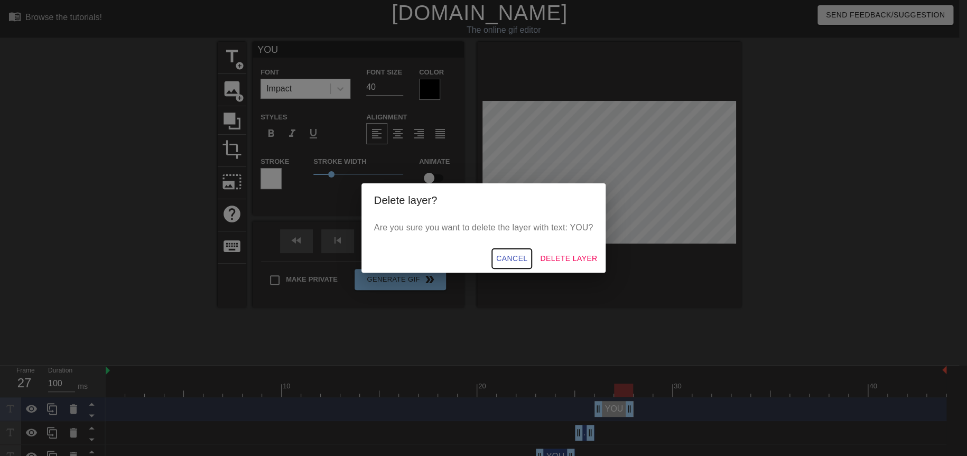
click at [512, 257] on span "Cancel" at bounding box center [511, 258] width 31 height 13
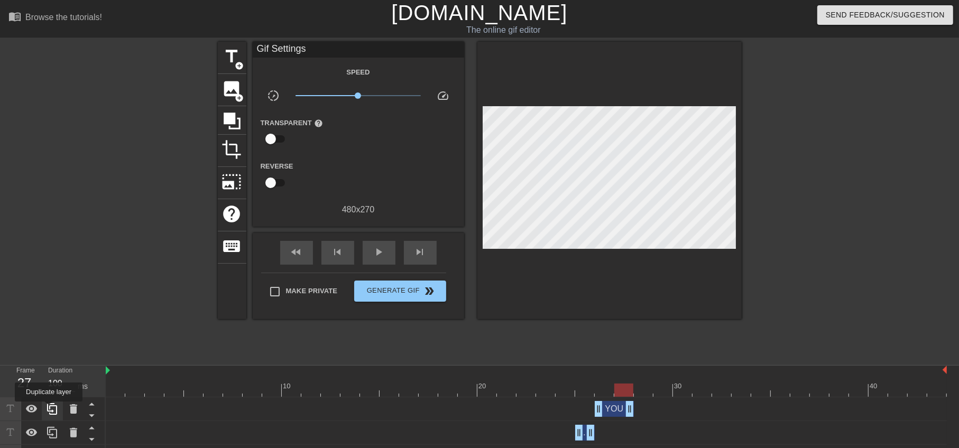
click at [49, 409] on icon at bounding box center [52, 409] width 13 height 13
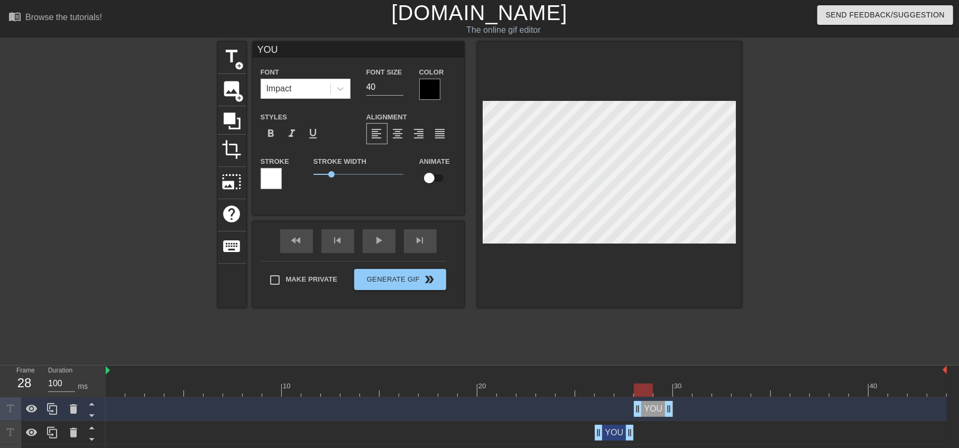
drag, startPoint x: 618, startPoint y: 404, endPoint x: 651, endPoint y: 404, distance: 32.2
click at [651, 404] on div "YOU drag_handle drag_handle" at bounding box center [653, 409] width 39 height 16
click at [665, 389] on div at bounding box center [526, 390] width 841 height 13
click at [50, 409] on icon at bounding box center [52, 409] width 13 height 13
drag, startPoint x: 658, startPoint y: 408, endPoint x: 694, endPoint y: 410, distance: 36.0
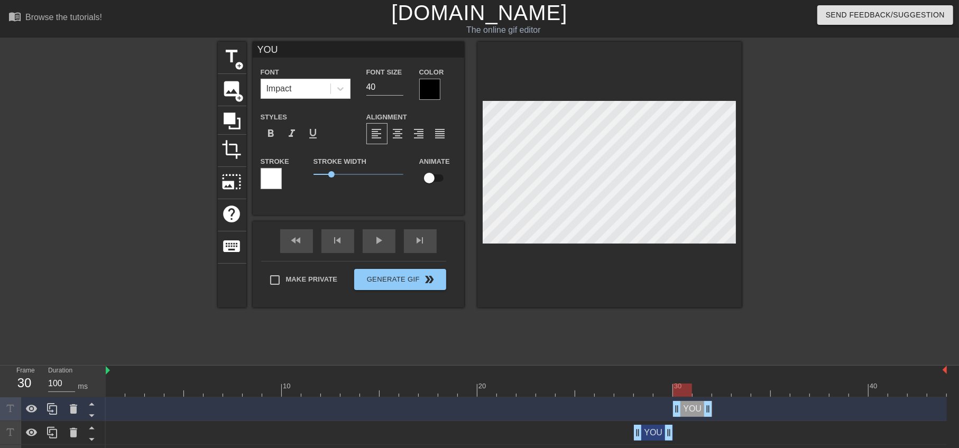
click at [694, 410] on div "YOU drag_handle drag_handle" at bounding box center [692, 409] width 39 height 16
click at [700, 388] on div at bounding box center [526, 390] width 841 height 13
click at [46, 405] on icon at bounding box center [52, 409] width 13 height 13
drag, startPoint x: 703, startPoint y: 410, endPoint x: 736, endPoint y: 411, distance: 32.3
click at [736, 411] on div "YOU drag_handle drag_handle" at bounding box center [731, 409] width 39 height 16
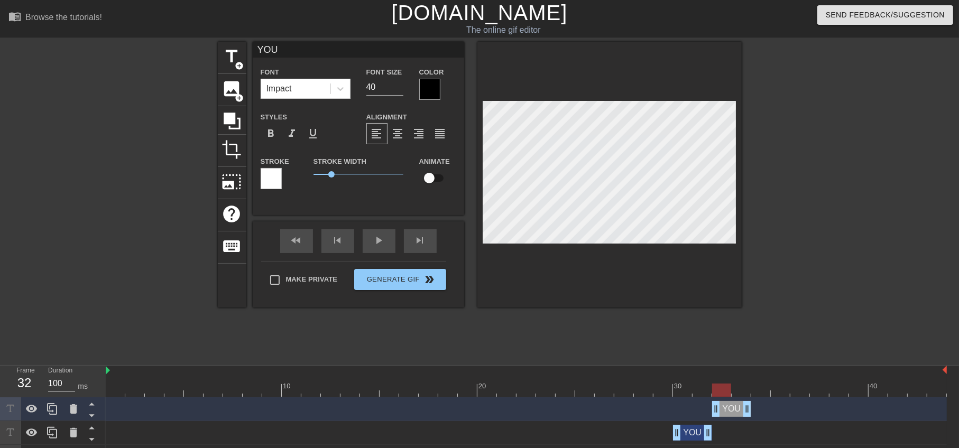
click at [743, 389] on div at bounding box center [526, 390] width 841 height 13
drag, startPoint x: 747, startPoint y: 407, endPoint x: 735, endPoint y: 407, distance: 12.2
click at [735, 407] on div "YOU drag_handle drag_handle" at bounding box center [526, 409] width 841 height 16
click at [53, 410] on icon at bounding box center [52, 409] width 13 height 13
drag, startPoint x: 729, startPoint y: 406, endPoint x: 748, endPoint y: 406, distance: 19.0
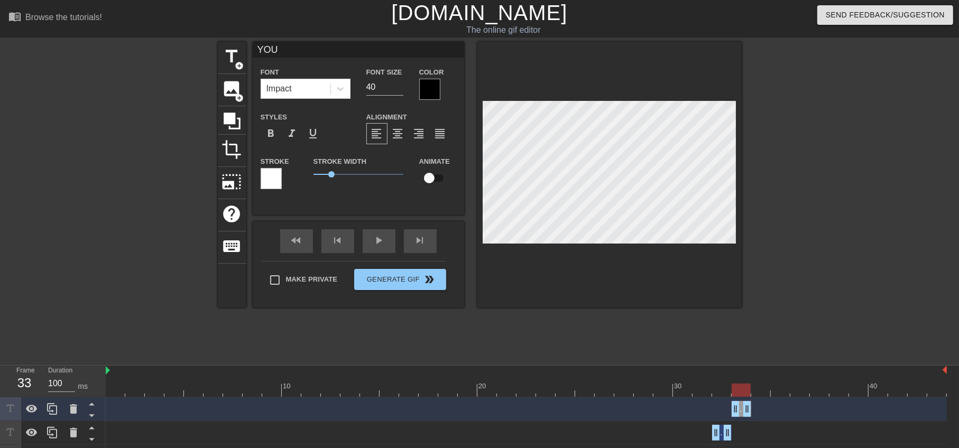
drag, startPoint x: 716, startPoint y: 413, endPoint x: 729, endPoint y: 413, distance: 13.2
click at [729, 413] on div "YOU drag_handle drag_handle" at bounding box center [526, 409] width 841 height 16
click at [52, 409] on icon at bounding box center [52, 409] width 13 height 13
drag, startPoint x: 751, startPoint y: 411, endPoint x: 763, endPoint y: 411, distance: 12.2
drag, startPoint x: 735, startPoint y: 412, endPoint x: 746, endPoint y: 412, distance: 11.1
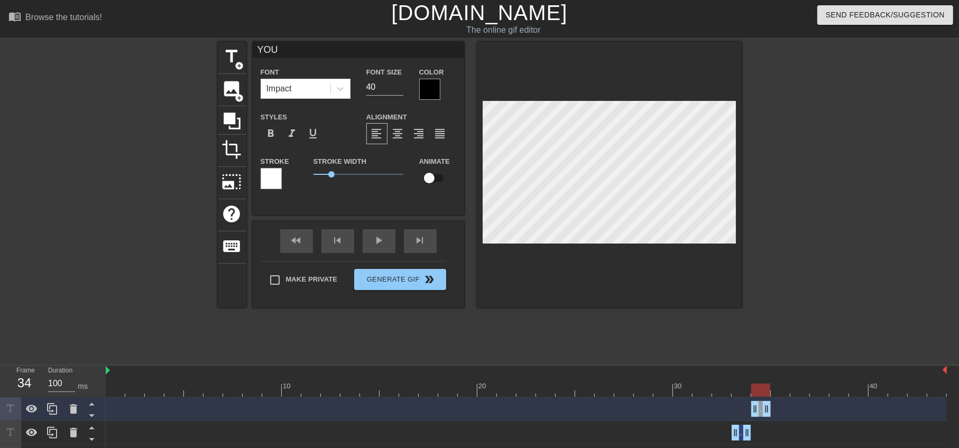
click at [746, 412] on div "YOU drag_handle drag_handle" at bounding box center [526, 409] width 841 height 16
click at [53, 403] on div at bounding box center [52, 408] width 21 height 23
drag, startPoint x: 765, startPoint y: 403, endPoint x: 782, endPoint y: 406, distance: 17.3
drag, startPoint x: 756, startPoint y: 404, endPoint x: 776, endPoint y: 409, distance: 20.6
click at [55, 410] on icon at bounding box center [52, 409] width 13 height 13
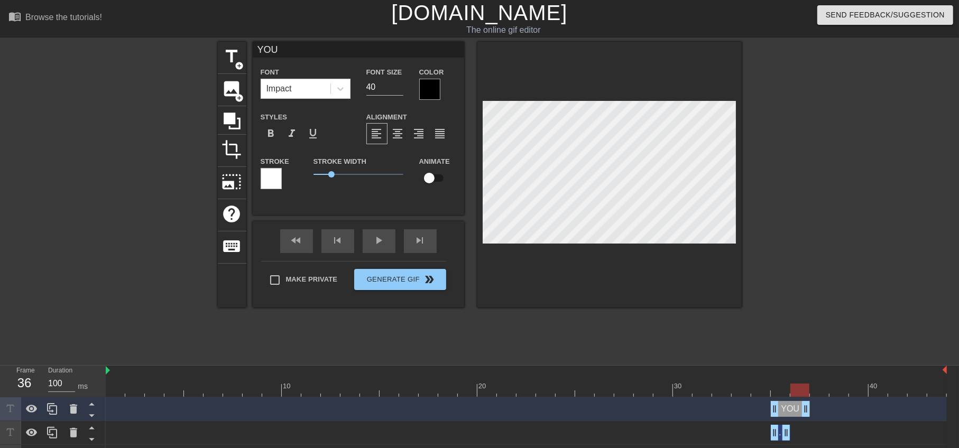
drag, startPoint x: 787, startPoint y: 402, endPoint x: 803, endPoint y: 405, distance: 16.2
drag, startPoint x: 776, startPoint y: 406, endPoint x: 791, endPoint y: 409, distance: 15.0
click at [53, 412] on icon at bounding box center [52, 409] width 10 height 12
drag, startPoint x: 815, startPoint y: 405, endPoint x: 828, endPoint y: 407, distance: 12.3
drag, startPoint x: 796, startPoint y: 409, endPoint x: 811, endPoint y: 412, distance: 15.1
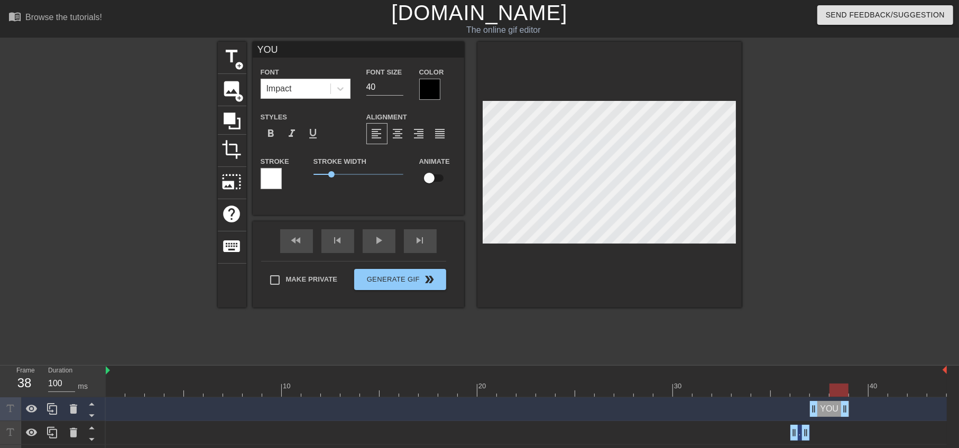
drag, startPoint x: 826, startPoint y: 405, endPoint x: 844, endPoint y: 403, distance: 18.1
click at [58, 409] on icon at bounding box center [52, 409] width 13 height 13
drag, startPoint x: 837, startPoint y: 411, endPoint x: 867, endPoint y: 412, distance: 30.2
click at [867, 412] on div "YOU drag_handle drag_handle" at bounding box center [868, 409] width 39 height 16
drag, startPoint x: 882, startPoint y: 409, endPoint x: 861, endPoint y: 408, distance: 20.6
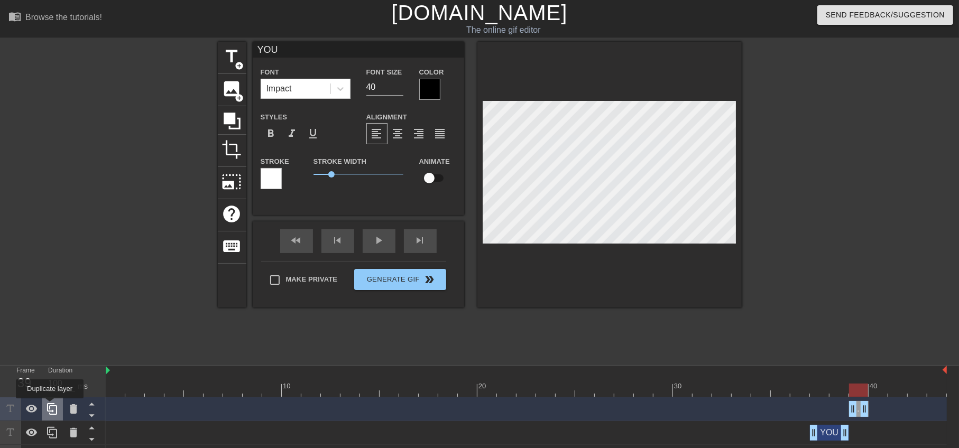
click at [50, 406] on icon at bounding box center [52, 409] width 10 height 12
drag, startPoint x: 861, startPoint y: 407, endPoint x: 884, endPoint y: 412, distance: 23.1
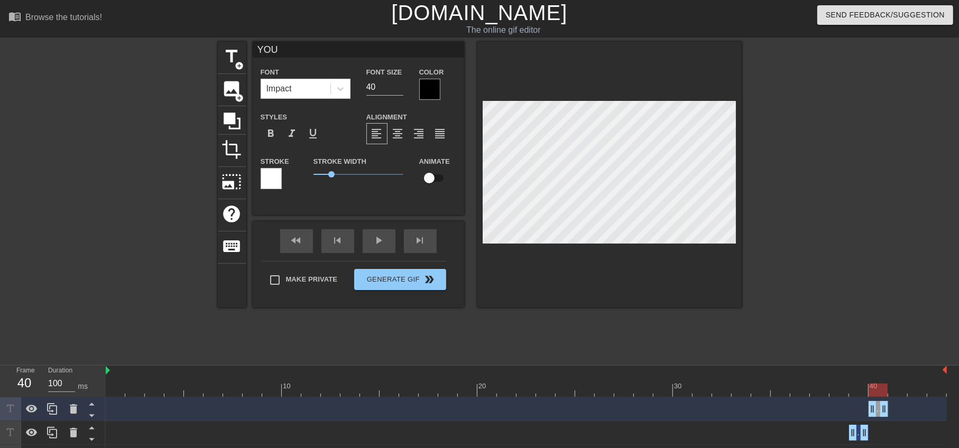
drag, startPoint x: 853, startPoint y: 411, endPoint x: 869, endPoint y: 413, distance: 16.0
click at [857, 393] on div at bounding box center [526, 390] width 841 height 13
click at [876, 385] on div at bounding box center [526, 390] width 841 height 13
click at [59, 405] on div at bounding box center [52, 408] width 21 height 23
drag, startPoint x: 885, startPoint y: 404, endPoint x: 903, endPoint y: 406, distance: 18.1
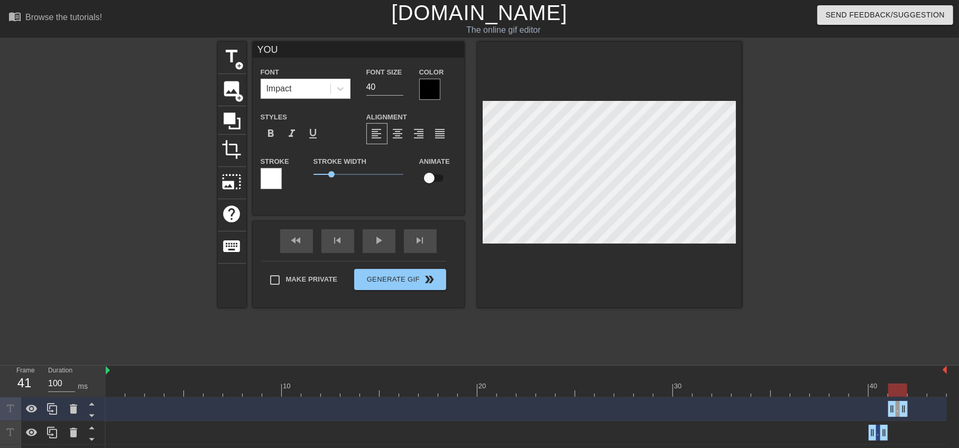
drag, startPoint x: 873, startPoint y: 409, endPoint x: 888, endPoint y: 412, distance: 15.1
click at [57, 410] on icon at bounding box center [52, 409] width 13 height 13
drag, startPoint x: 904, startPoint y: 409, endPoint x: 924, endPoint y: 414, distance: 20.9
drag, startPoint x: 888, startPoint y: 410, endPoint x: 899, endPoint y: 415, distance: 12.3
click at [899, 415] on div "YOU drag_handle drag_handle" at bounding box center [526, 409] width 841 height 16
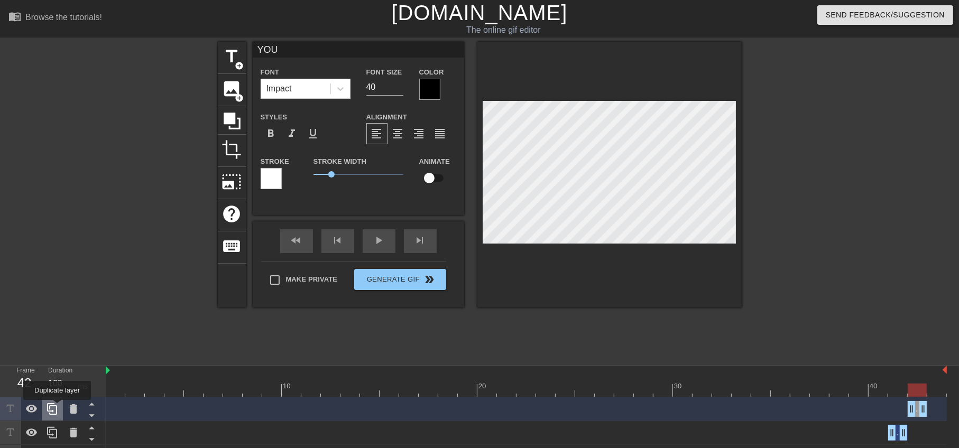
click at [57, 407] on icon at bounding box center [52, 409] width 13 height 13
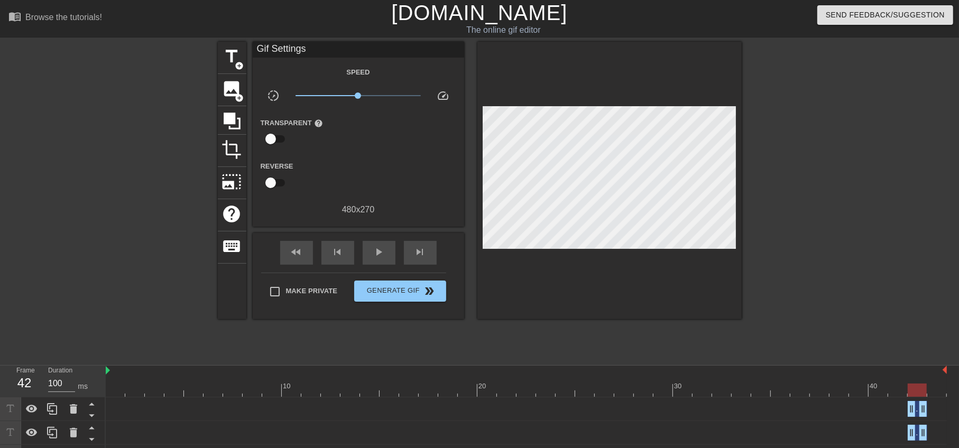
click at [928, 407] on div "YOU drag_handle drag_handle" at bounding box center [526, 409] width 841 height 16
drag, startPoint x: 925, startPoint y: 406, endPoint x: 948, endPoint y: 406, distance: 22.7
drag, startPoint x: 909, startPoint y: 411, endPoint x: 922, endPoint y: 412, distance: 12.8
click at [922, 412] on div "YOU drag_handle drag_handle" at bounding box center [526, 409] width 841 height 16
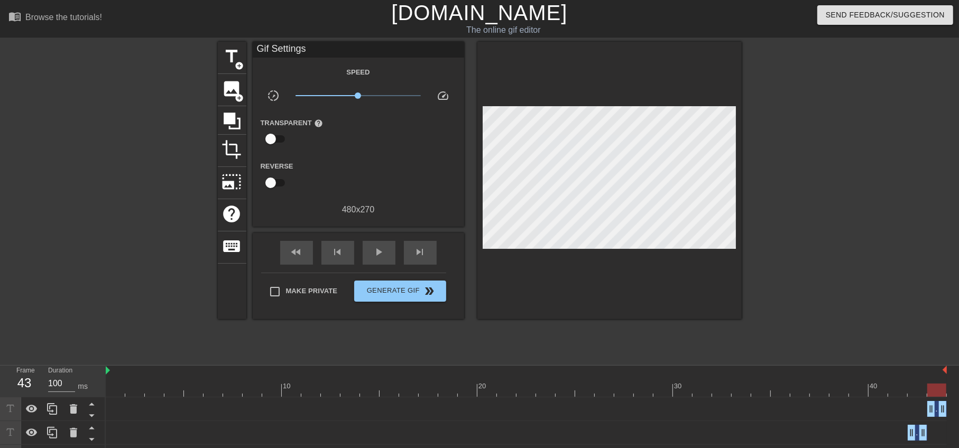
click at [376, 235] on div "fast_rewind skip_previous play_arrow skip_next" at bounding box center [358, 253] width 172 height 40
click at [383, 254] on span "play_arrow" at bounding box center [379, 252] width 13 height 13
click at [401, 285] on span "Generate Gif double_arrow" at bounding box center [399, 291] width 83 height 13
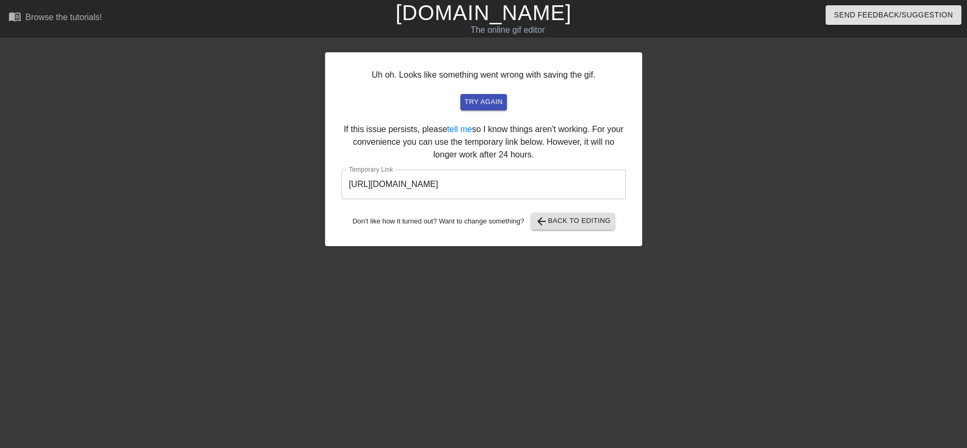
click at [560, 181] on input "[URL][DOMAIN_NAME]" at bounding box center [483, 185] width 284 height 30
